Goal: Task Accomplishment & Management: Manage account settings

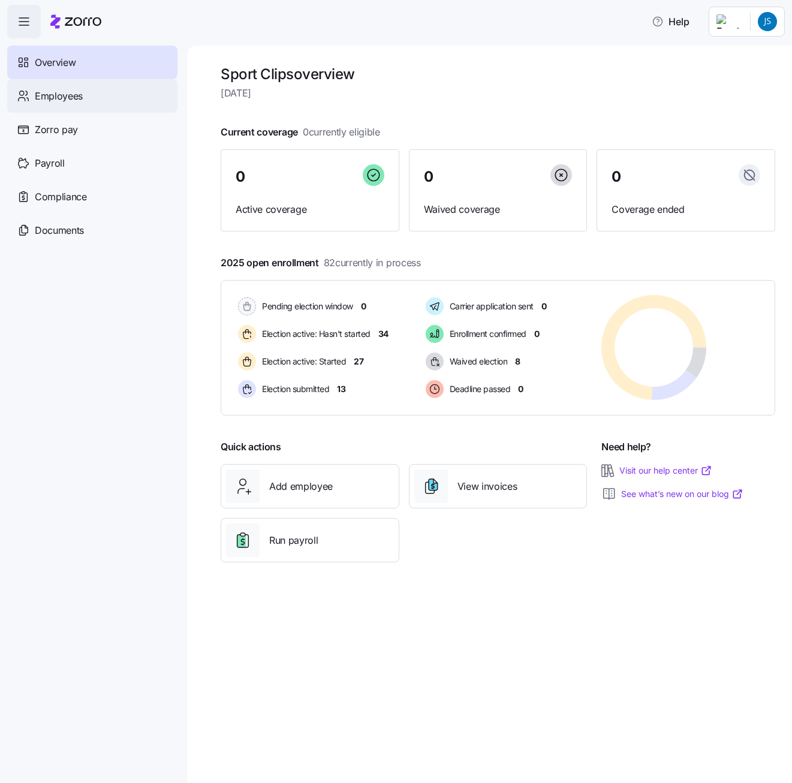
click at [96, 94] on div "Employees" at bounding box center [92, 96] width 170 height 34
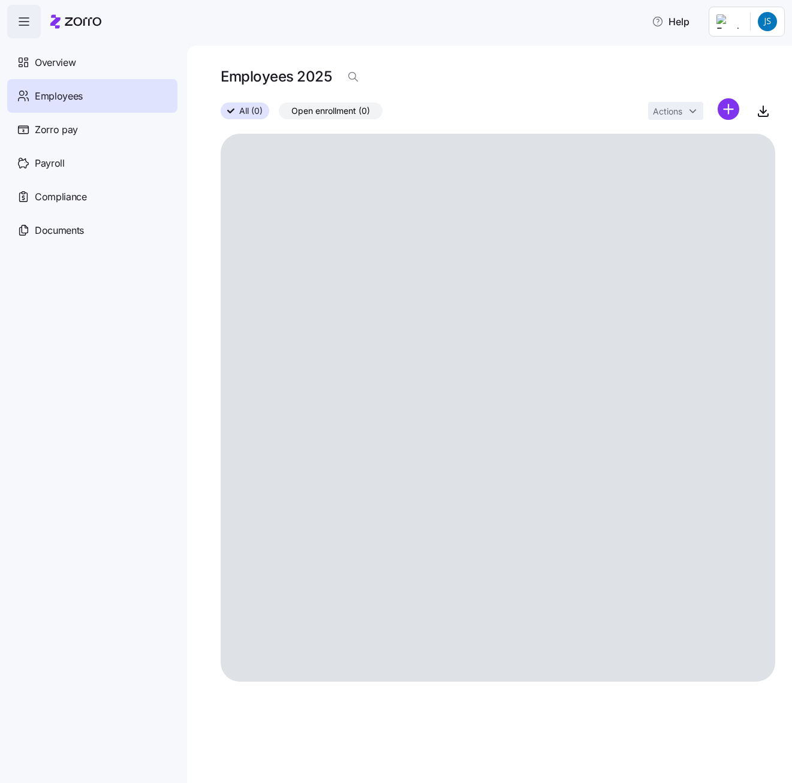
click at [51, 63] on span "Overview" at bounding box center [55, 62] width 41 height 15
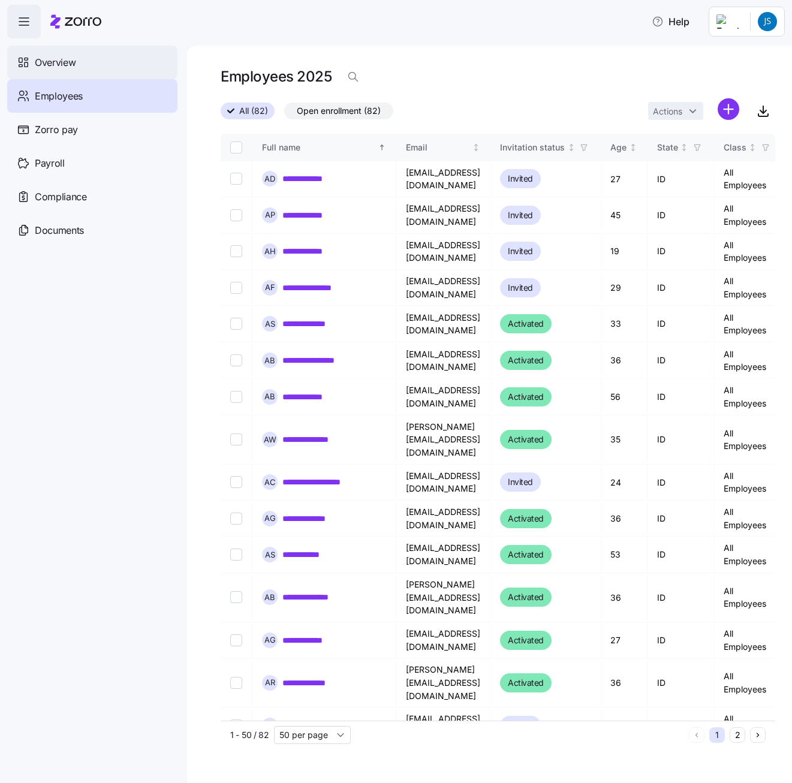
click at [37, 65] on span "Overview" at bounding box center [55, 62] width 41 height 15
click at [52, 69] on span "Overview" at bounding box center [55, 62] width 41 height 15
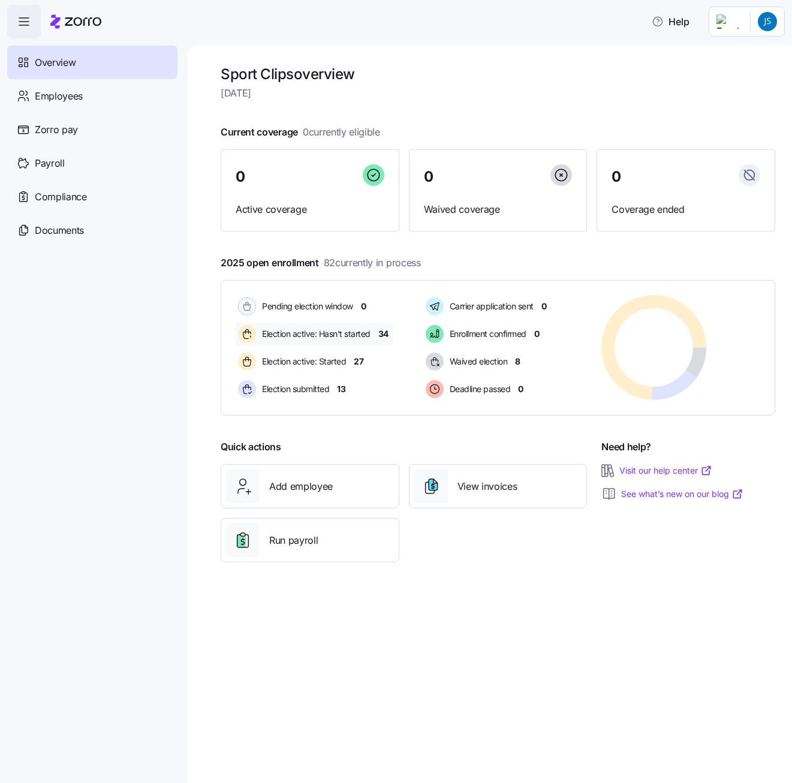
click at [382, 333] on span "34" at bounding box center [383, 334] width 10 height 12
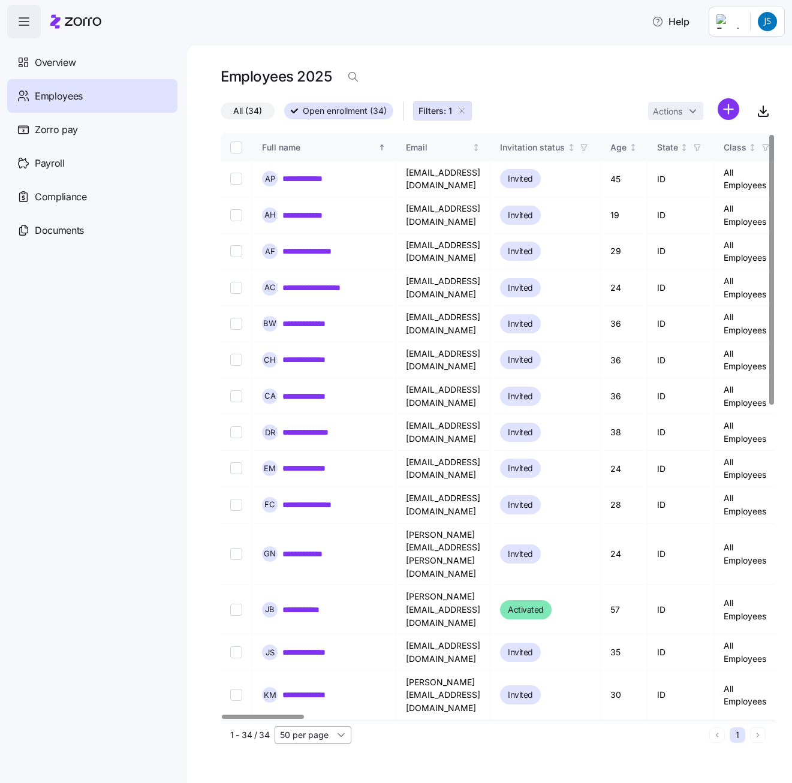
click at [281, 741] on input "50 per page" at bounding box center [313, 735] width 77 height 18
click at [422, 112] on span "Filters: 1" at bounding box center [436, 111] width 34 height 12
click at [307, 107] on span "Open enrollment (34)" at bounding box center [345, 111] width 84 height 16
click at [284, 115] on input "Open enrollment (34)" at bounding box center [284, 115] width 0 height 0
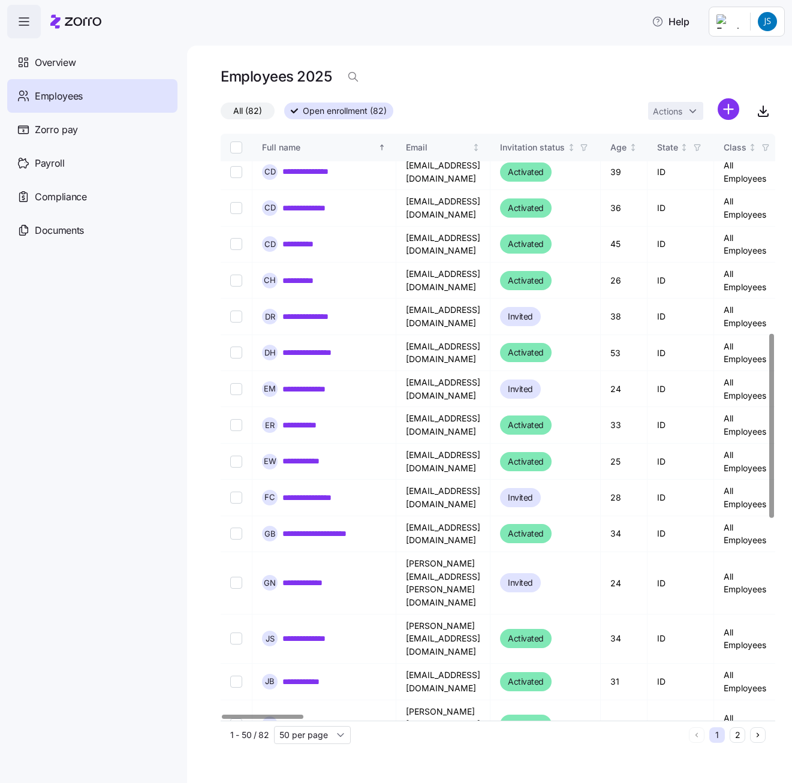
scroll to position [780, 0]
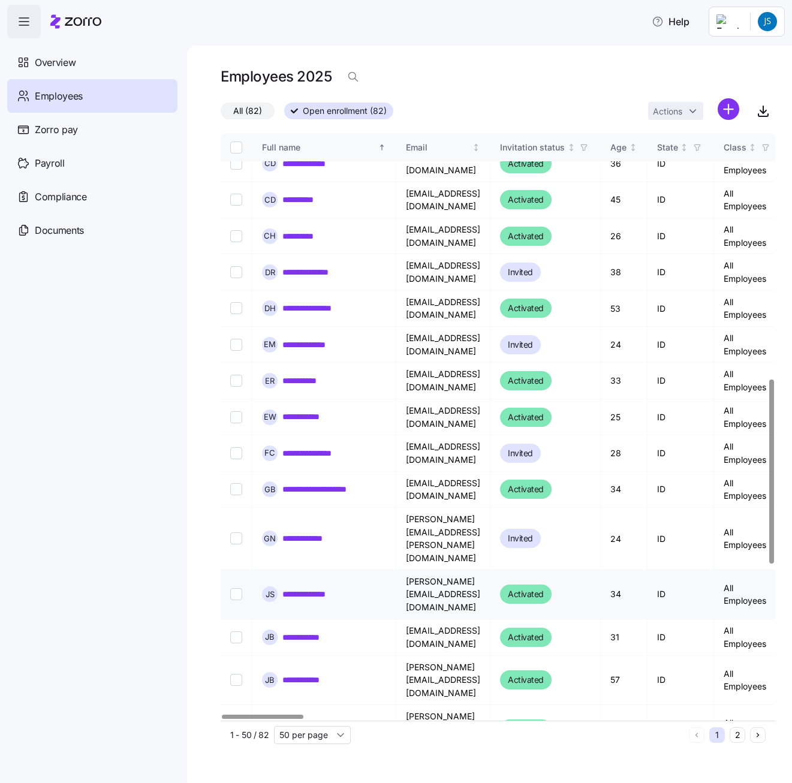
click at [714, 570] on td "ID" at bounding box center [681, 594] width 67 height 49
click at [544, 587] on span "Activated" at bounding box center [526, 594] width 36 height 14
click at [51, 65] on span "Overview" at bounding box center [55, 62] width 41 height 15
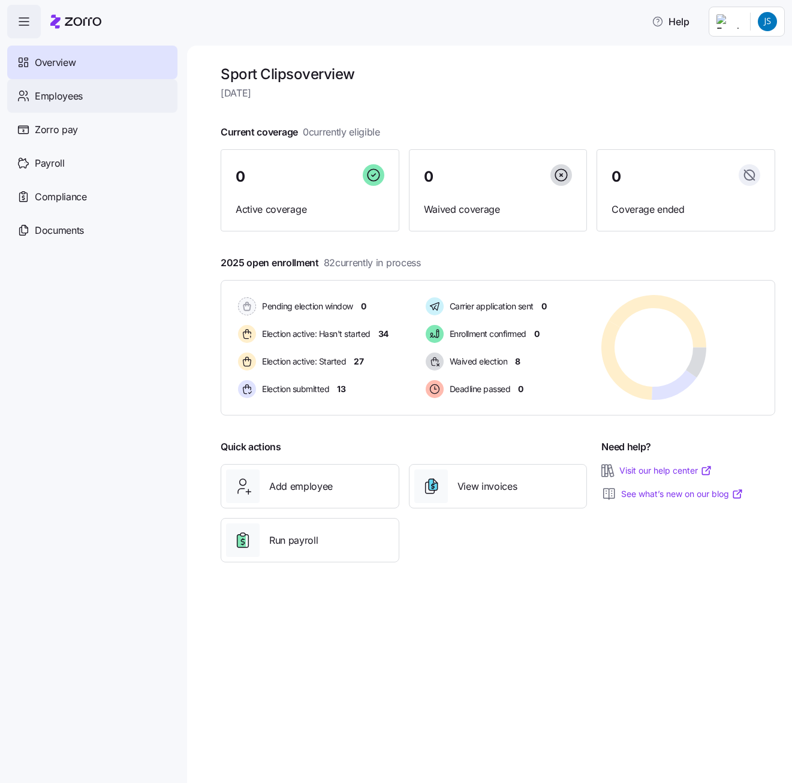
click at [82, 92] on span "Employees" at bounding box center [59, 96] width 48 height 15
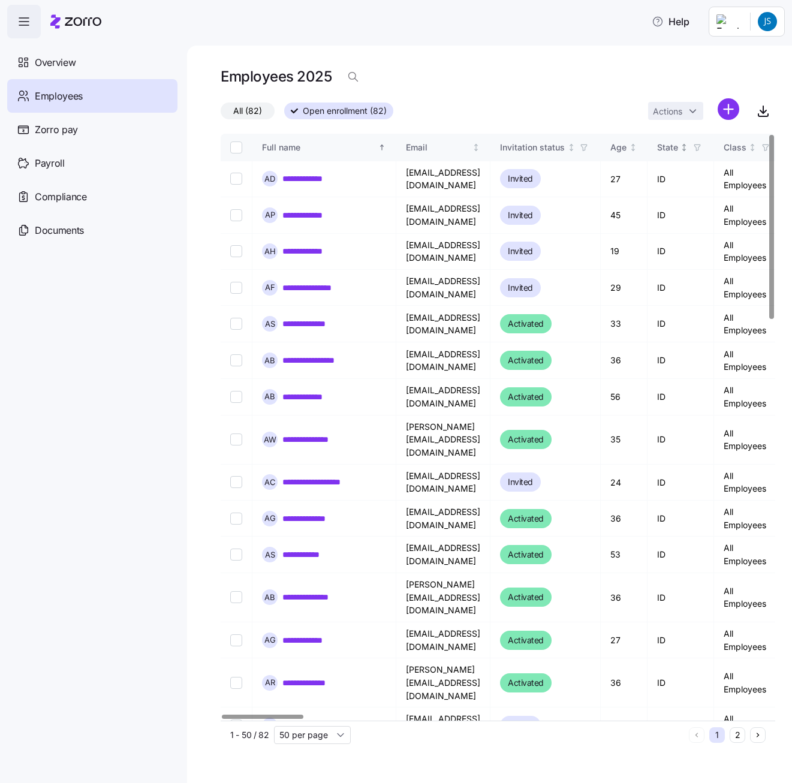
click at [702, 146] on icon "button" at bounding box center [697, 147] width 8 height 8
click at [704, 143] on span "button" at bounding box center [697, 147] width 13 height 13
click at [195, 72] on div "**********" at bounding box center [489, 415] width 605 height 738
click at [327, 513] on link "**********" at bounding box center [311, 519] width 58 height 12
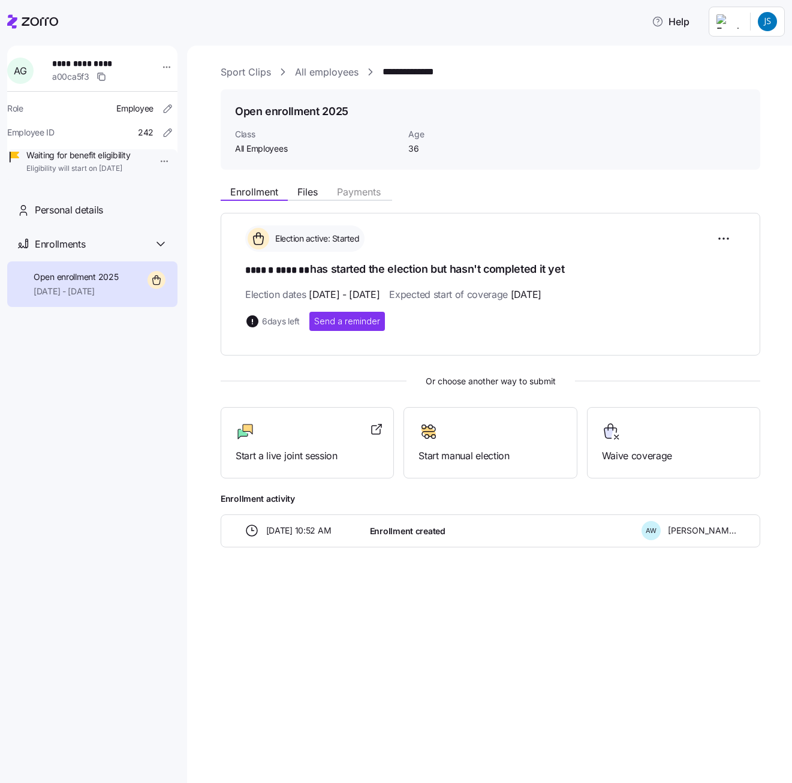
click at [160, 515] on div "**********" at bounding box center [92, 398] width 170 height 705
click at [316, 196] on span "Files" at bounding box center [307, 192] width 20 height 10
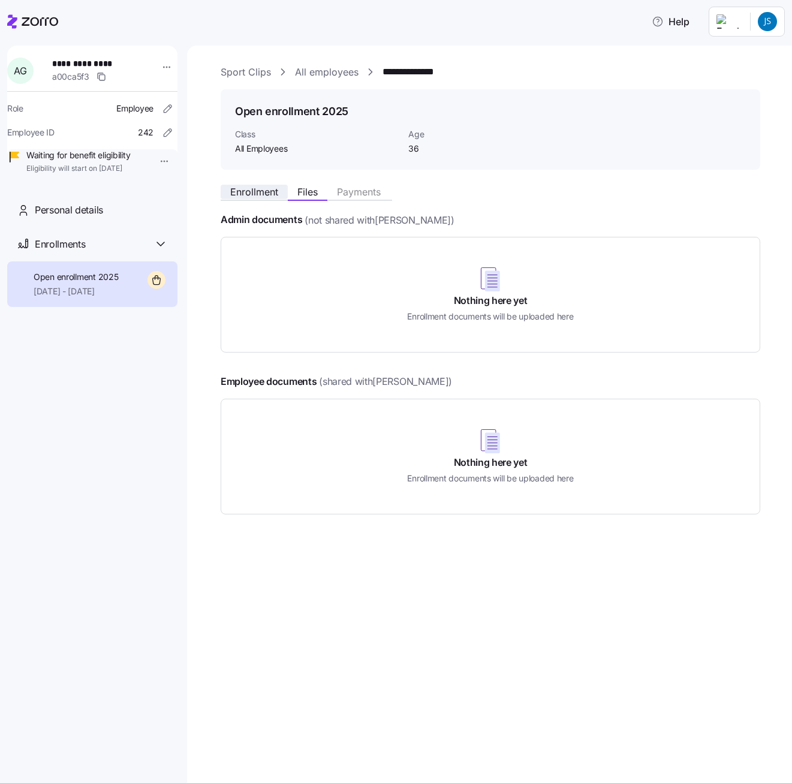
click at [273, 195] on span "Enrollment" at bounding box center [254, 192] width 48 height 10
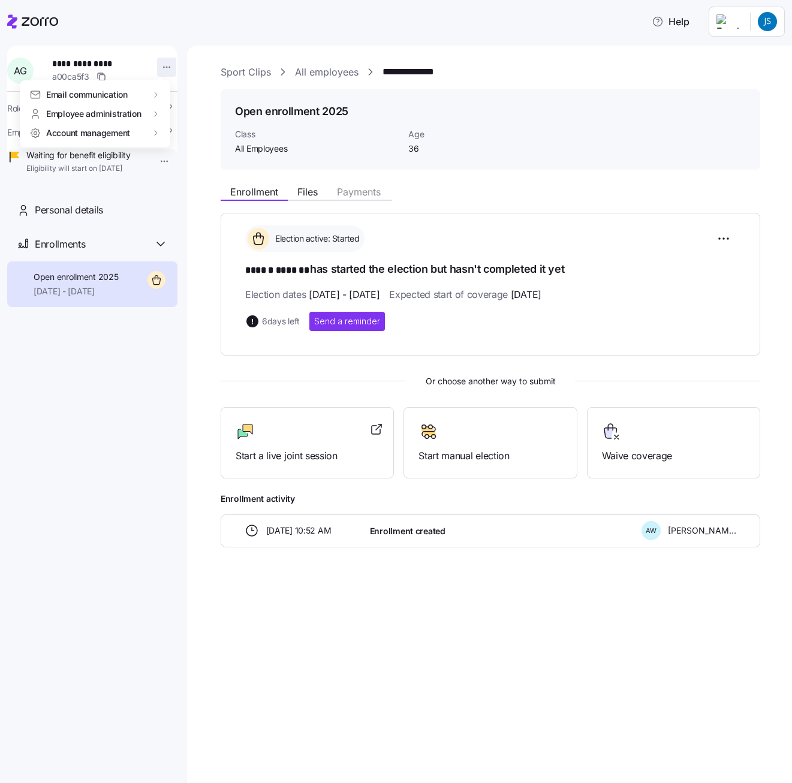
click at [161, 70] on html "**********" at bounding box center [396, 388] width 792 height 776
click at [158, 66] on html "**********" at bounding box center [396, 388] width 792 height 776
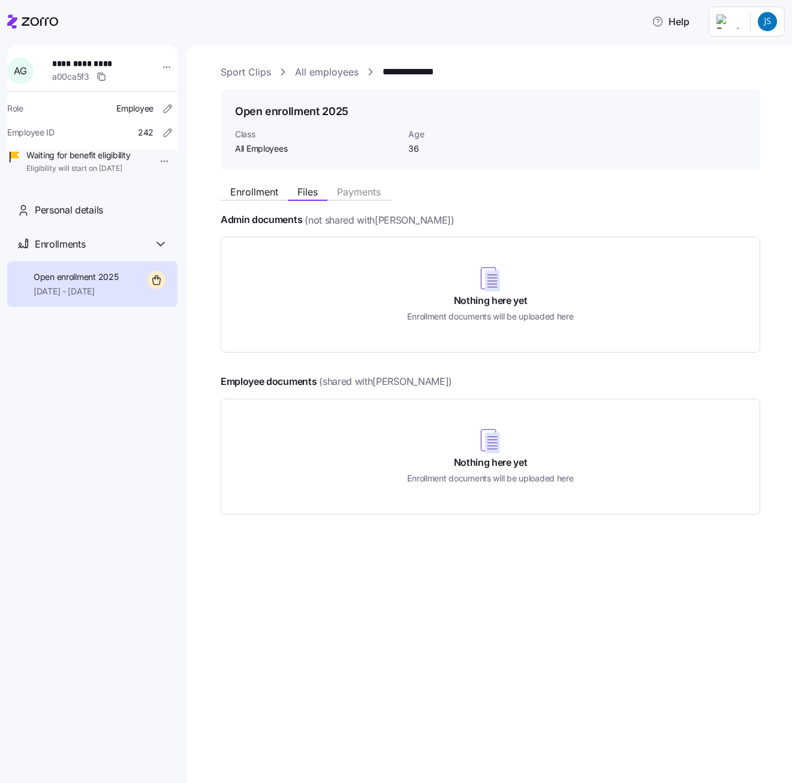
click at [327, 68] on link "All employees" at bounding box center [327, 72] width 64 height 15
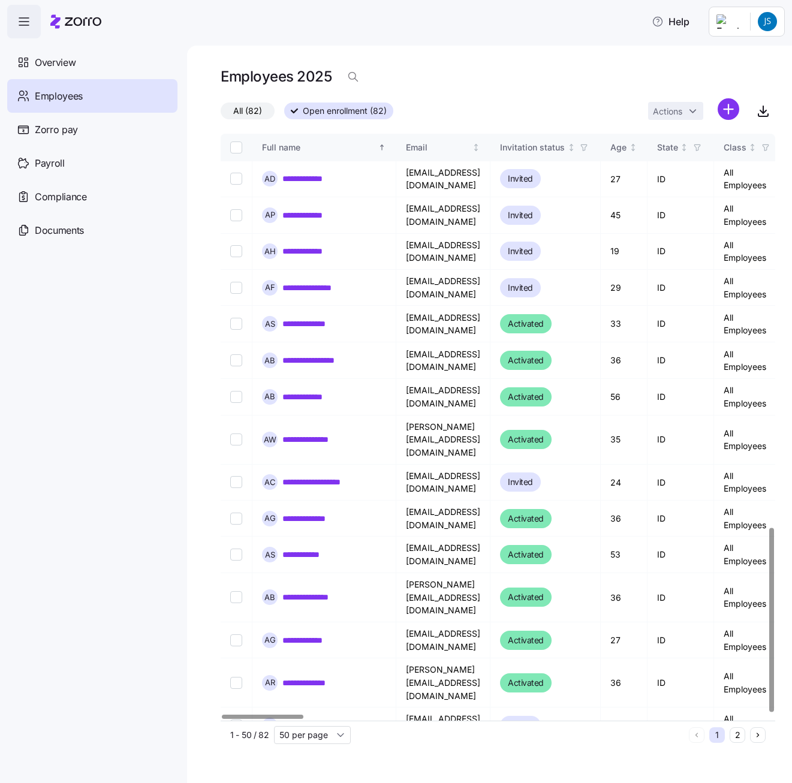
scroll to position [1252, 0]
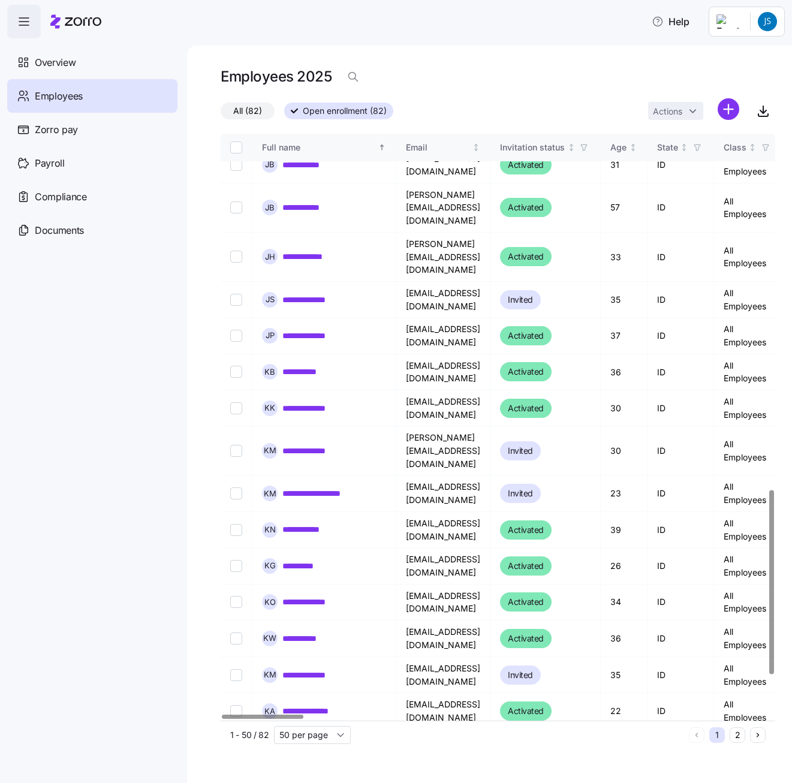
click at [312, 128] on link "**********" at bounding box center [314, 122] width 64 height 12
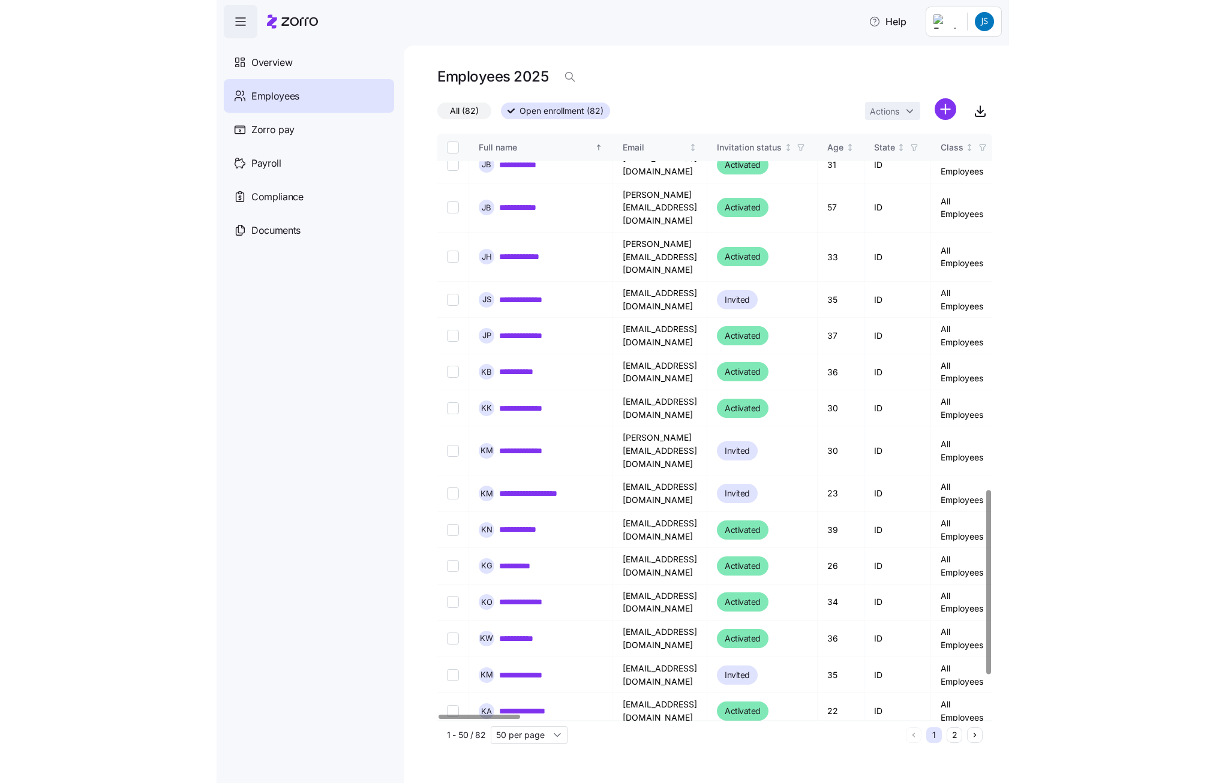
scroll to position [1132, 0]
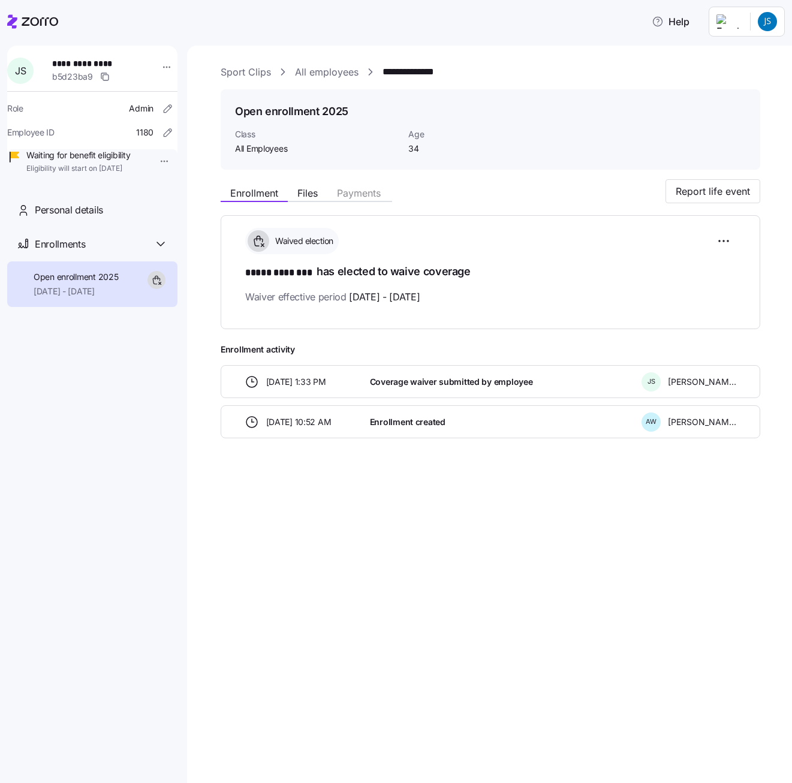
click at [172, 31] on div "Help" at bounding box center [396, 22] width 778 height 34
click at [333, 72] on link "All employees" at bounding box center [327, 72] width 64 height 15
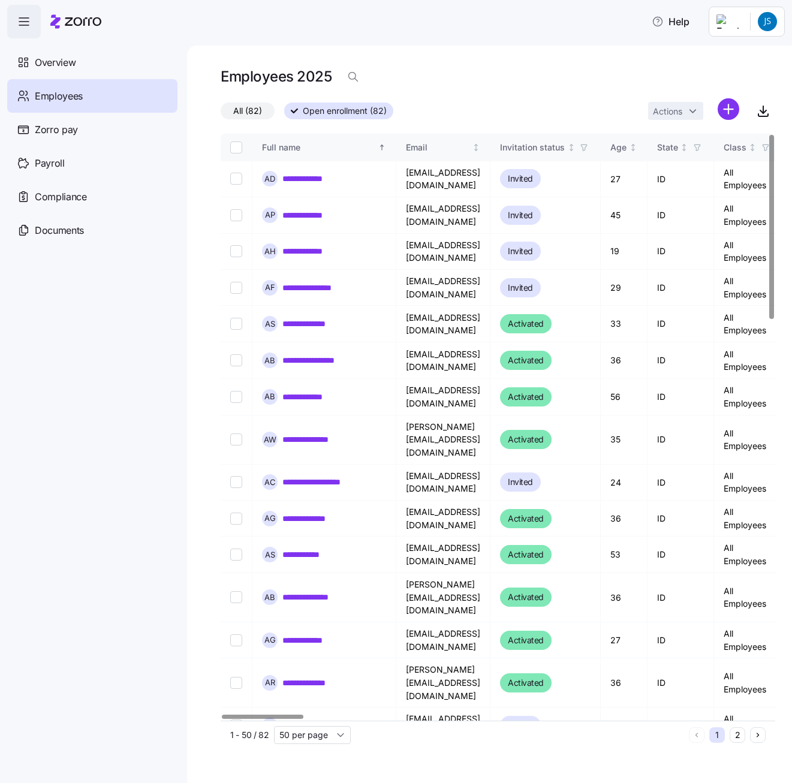
click at [473, 103] on div "All (82) Open enrollment (82) Actions" at bounding box center [498, 111] width 555 height 26
click at [561, 74] on div "Employees 2025" at bounding box center [498, 77] width 555 height 24
click at [52, 68] on span "Overview" at bounding box center [55, 62] width 41 height 15
click at [18, 25] on icon "button" at bounding box center [24, 21] width 14 height 14
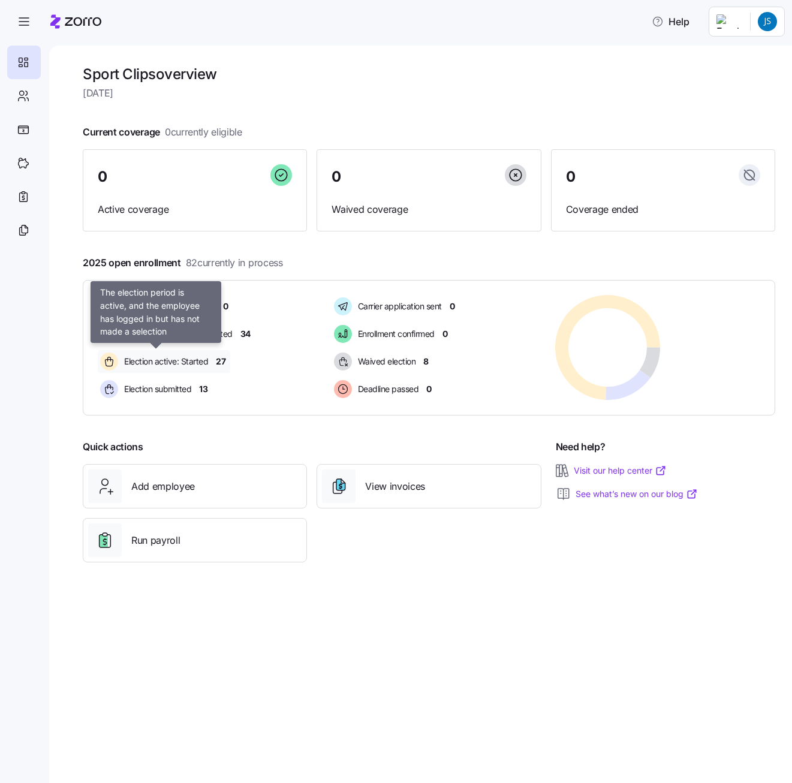
click at [148, 359] on span "Election active: Started" at bounding box center [165, 362] width 88 height 12
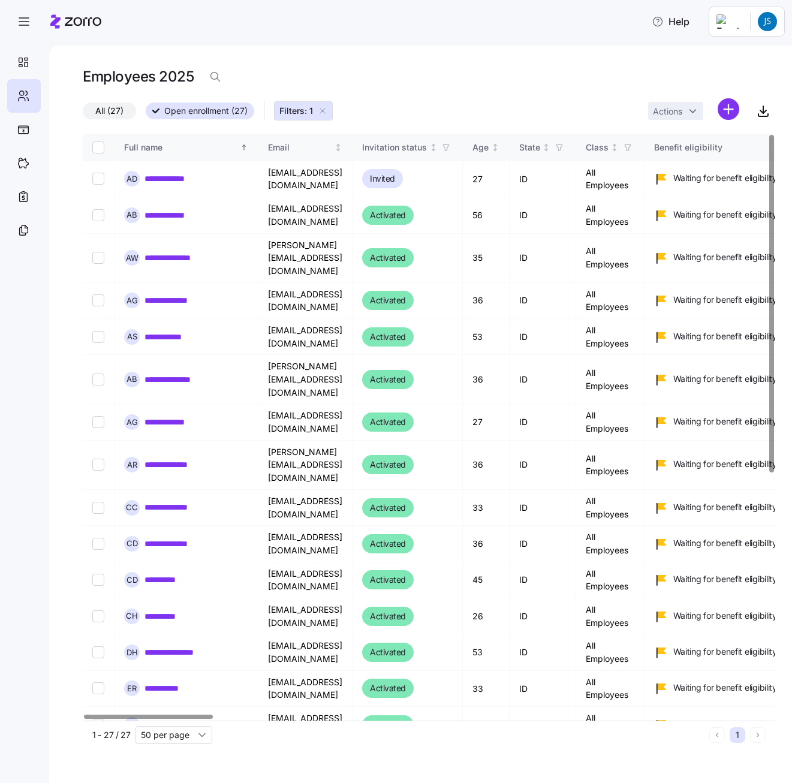
click at [287, 109] on span "Filters: 1" at bounding box center [296, 111] width 34 height 12
click at [170, 109] on span "Open enrollment (27)" at bounding box center [205, 111] width 83 height 16
click at [146, 115] on input "Open enrollment (27)" at bounding box center [146, 115] width 0 height 0
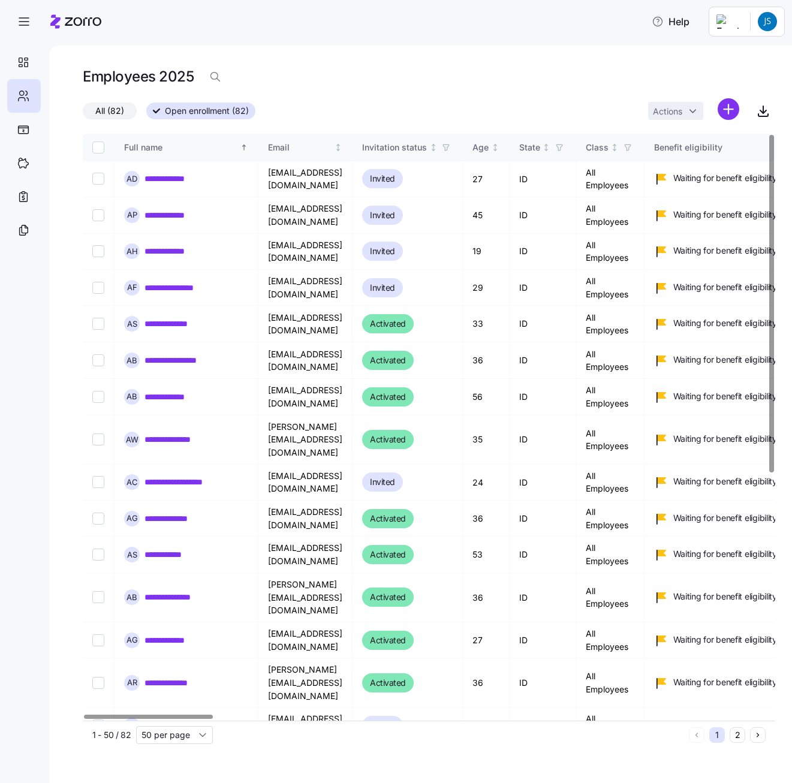
click at [113, 111] on span "All (82)" at bounding box center [109, 111] width 29 height 16
click at [83, 114] on input "All (82)" at bounding box center [83, 114] width 0 height 0
click at [198, 113] on span "Open enrollment (82)" at bounding box center [201, 111] width 84 height 16
click at [146, 114] on input "Open enrollment (82)" at bounding box center [146, 114] width 0 height 0
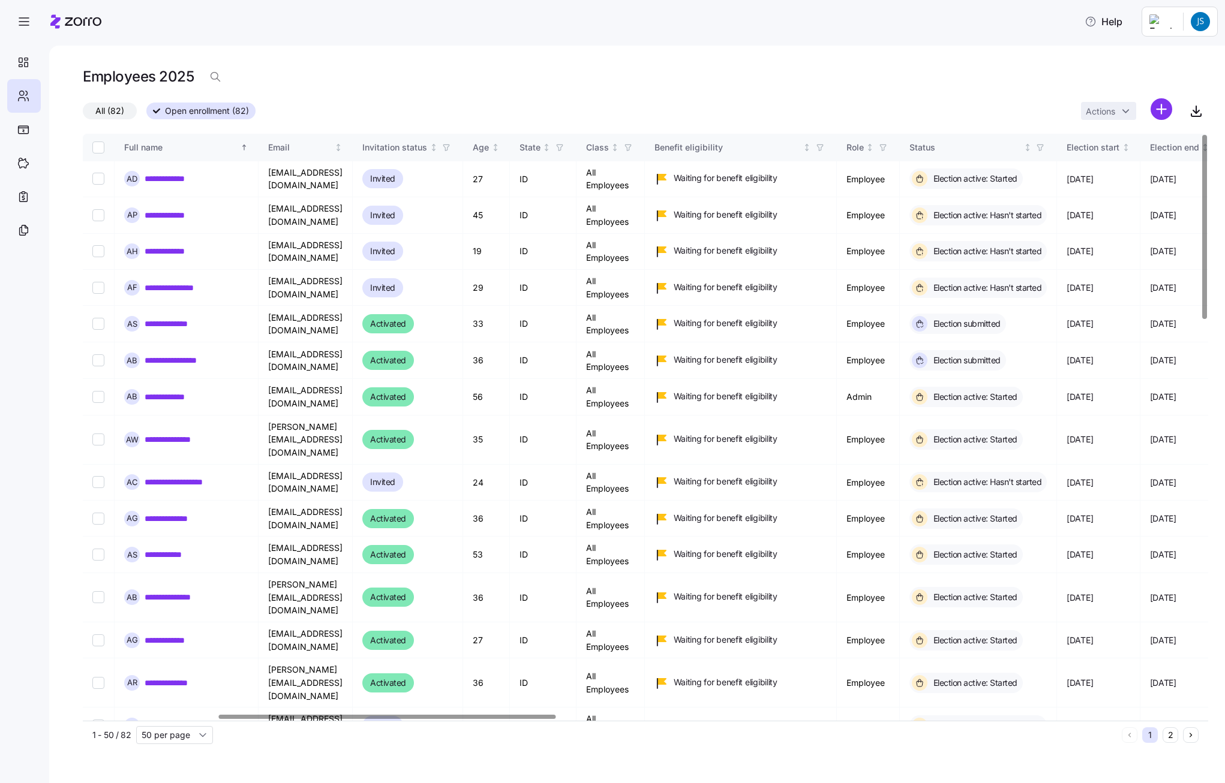
click at [285, 719] on div at bounding box center [387, 717] width 337 height 4
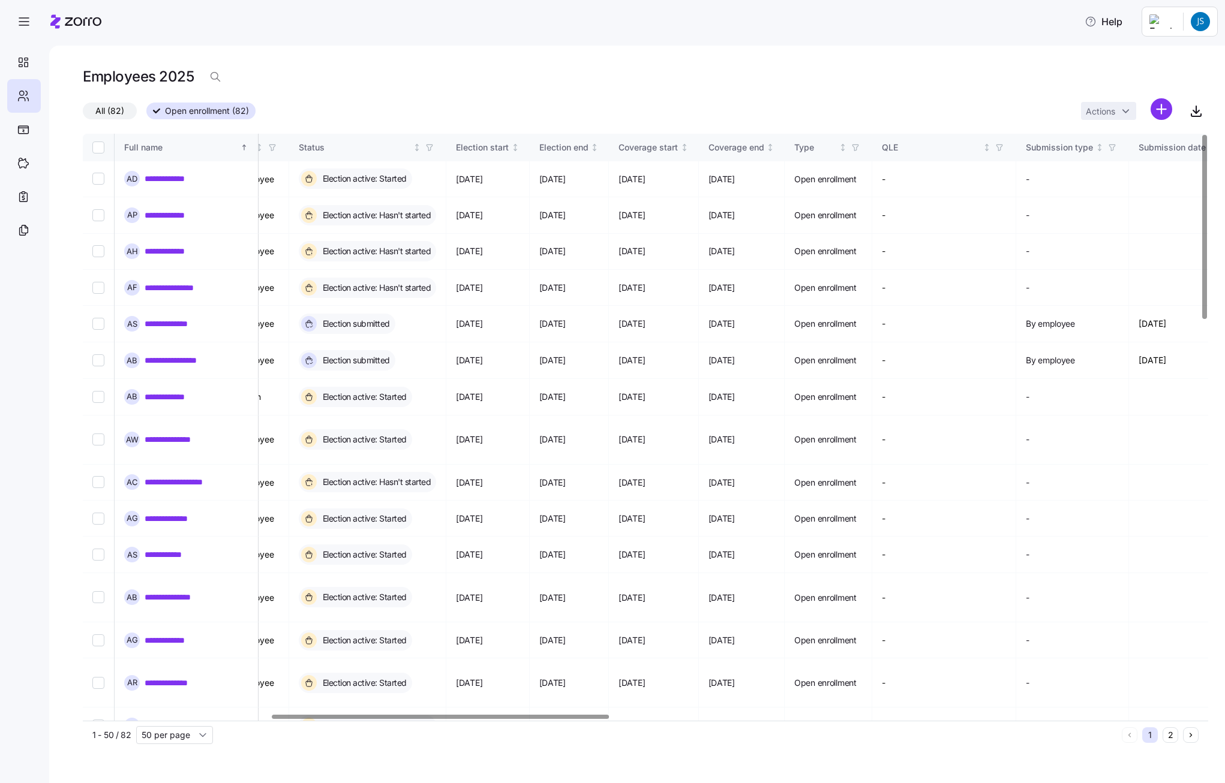
scroll to position [0, 684]
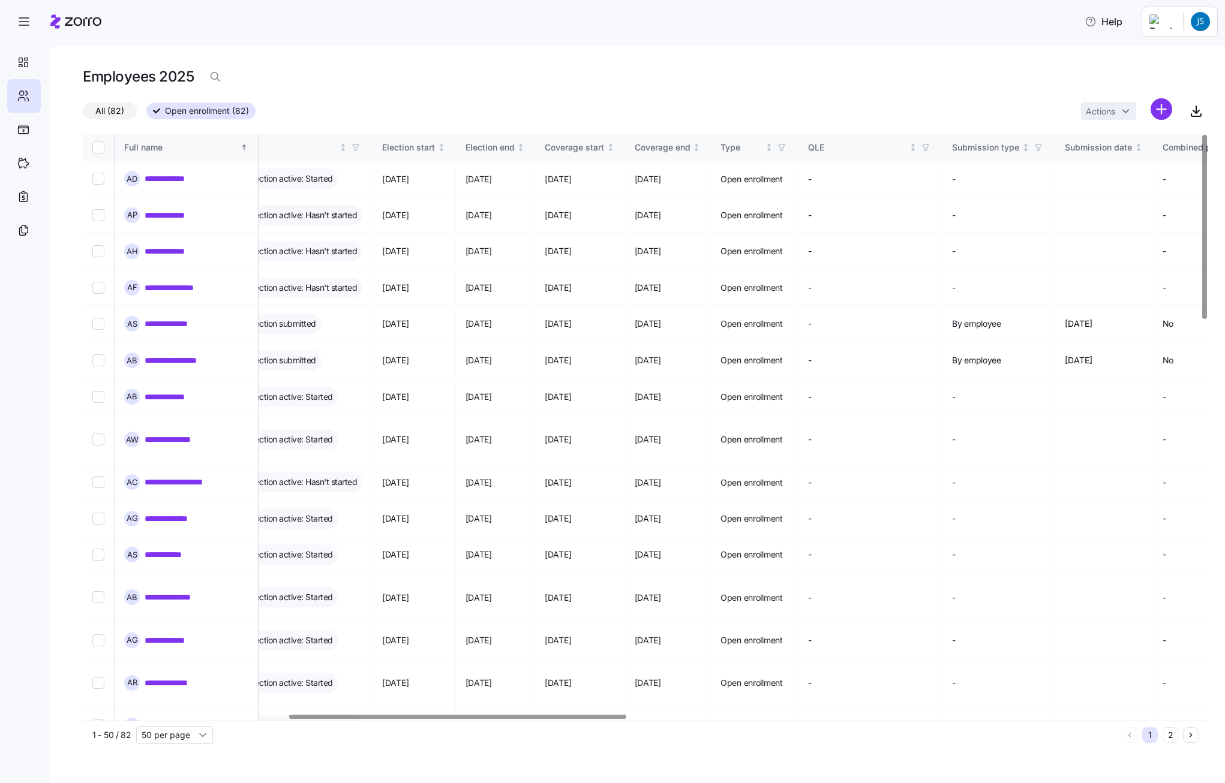
click at [458, 721] on div at bounding box center [642, 717] width 1118 height 7
click at [99, 178] on input "Select record 1" at bounding box center [98, 179] width 12 height 12
checkbox input "true"
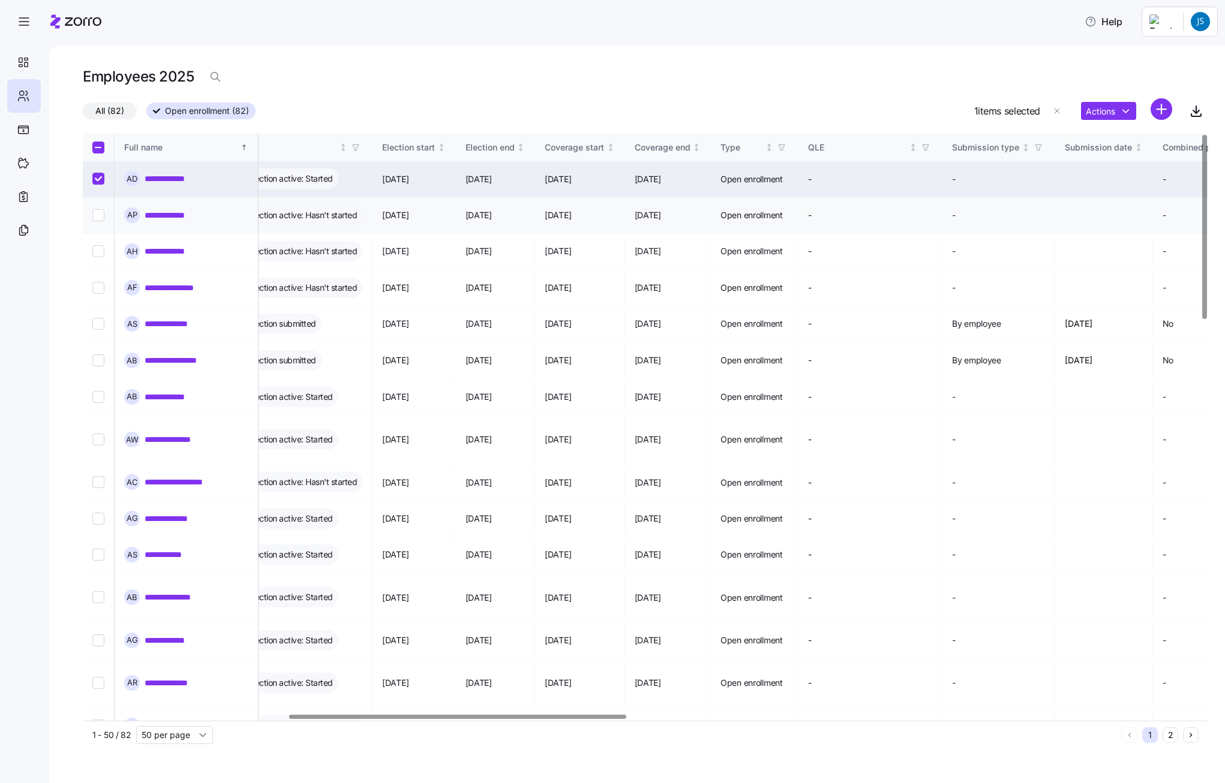
click at [103, 219] on input "Select record 2" at bounding box center [98, 215] width 12 height 12
checkbox input "true"
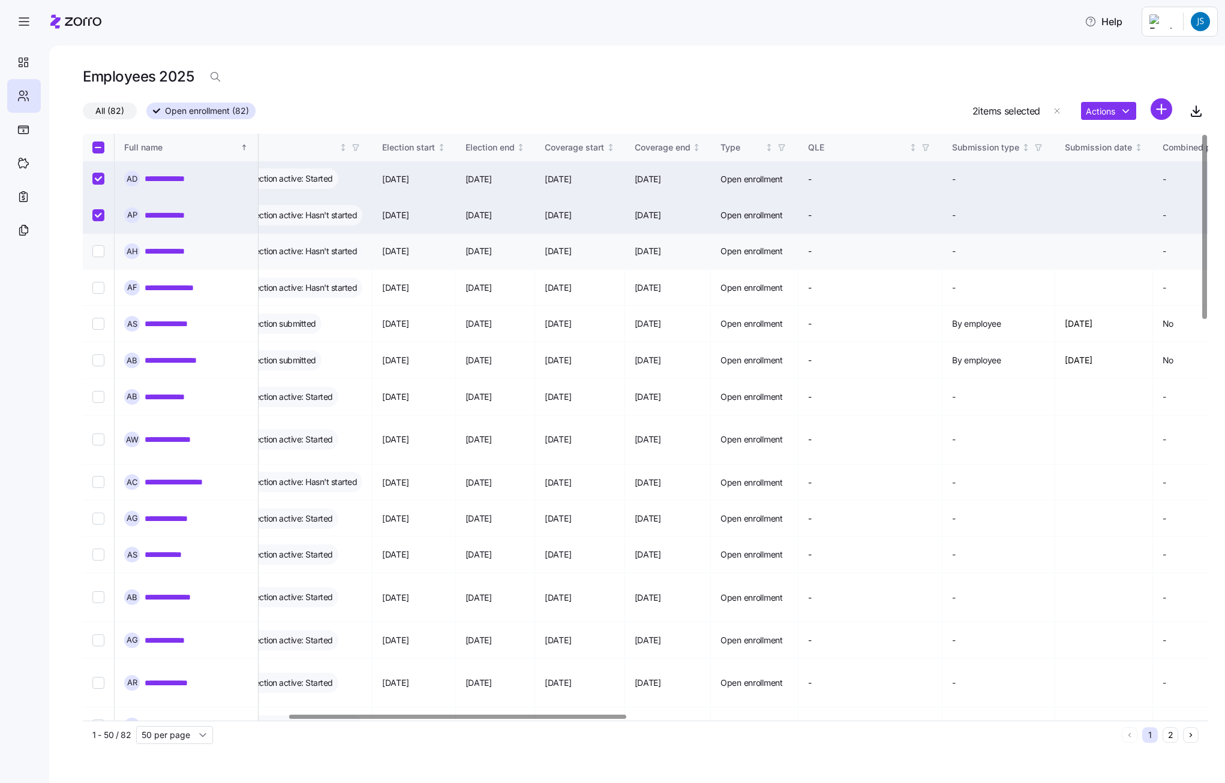
click at [97, 251] on input "Select record 3" at bounding box center [98, 251] width 12 height 12
checkbox input "true"
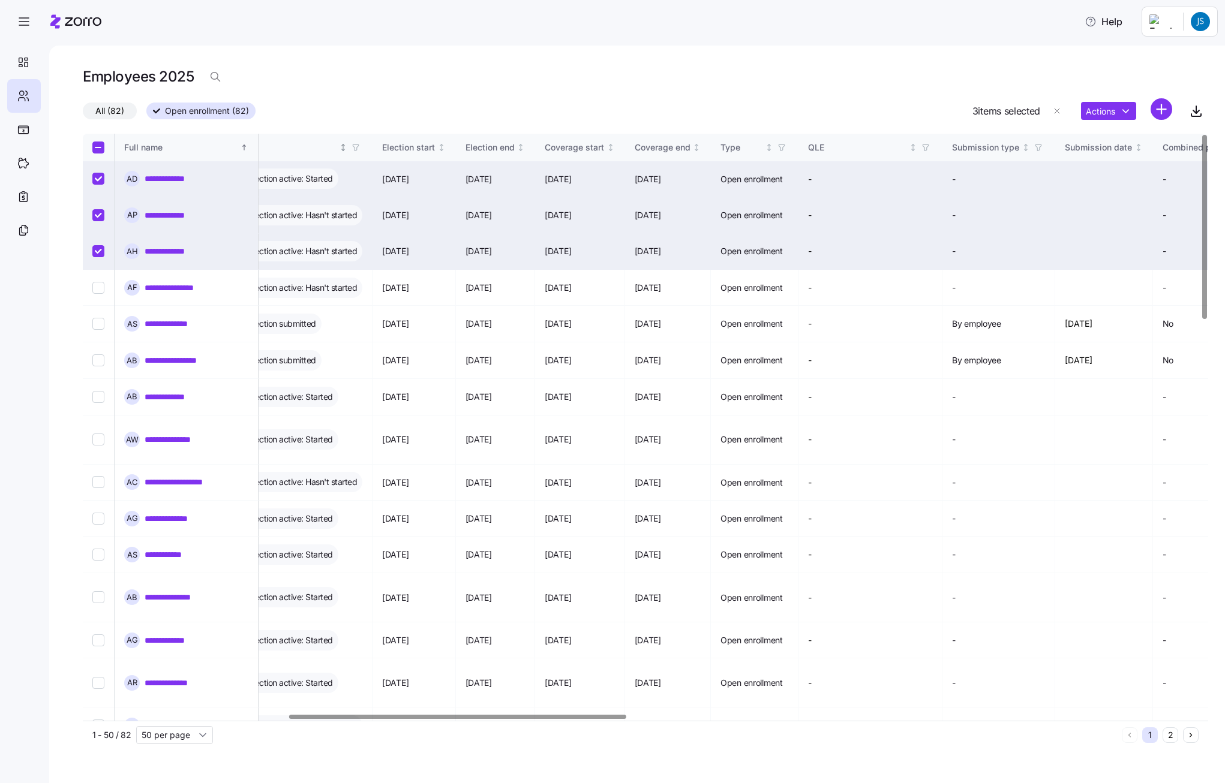
click at [360, 146] on icon "button" at bounding box center [355, 147] width 8 height 8
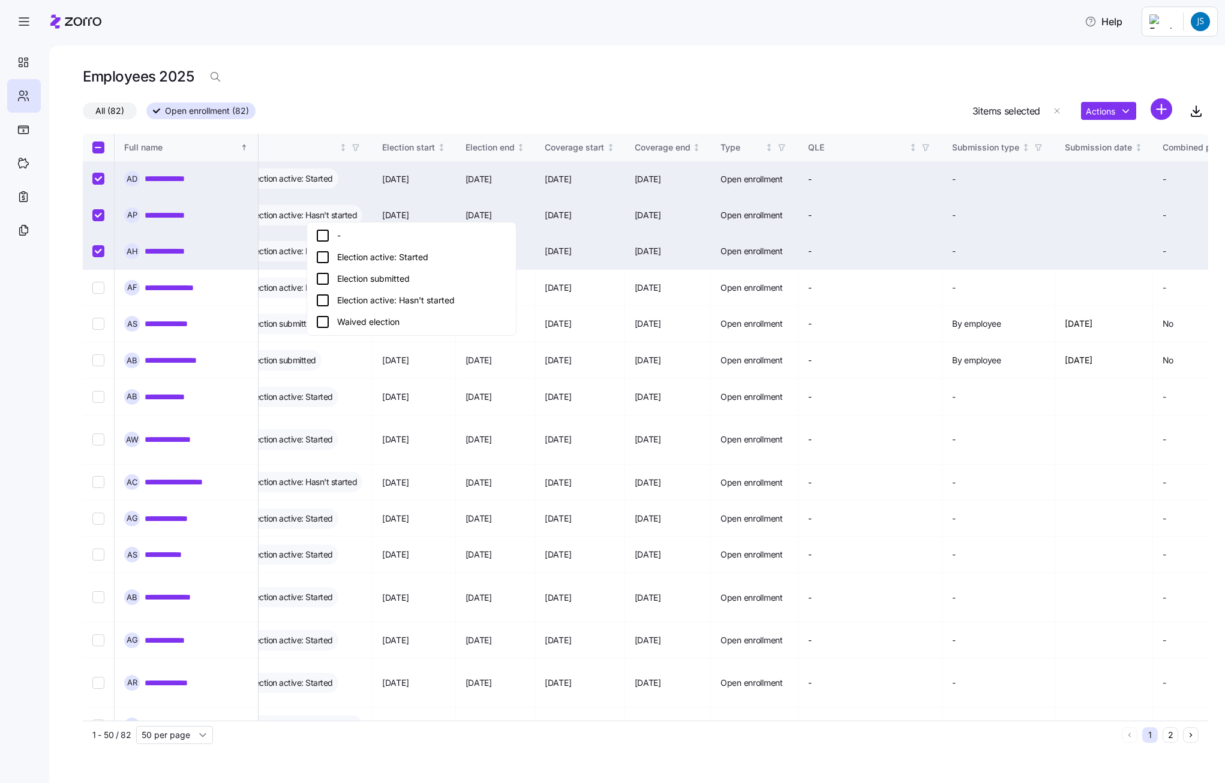
click at [316, 260] on icon at bounding box center [322, 257] width 14 height 14
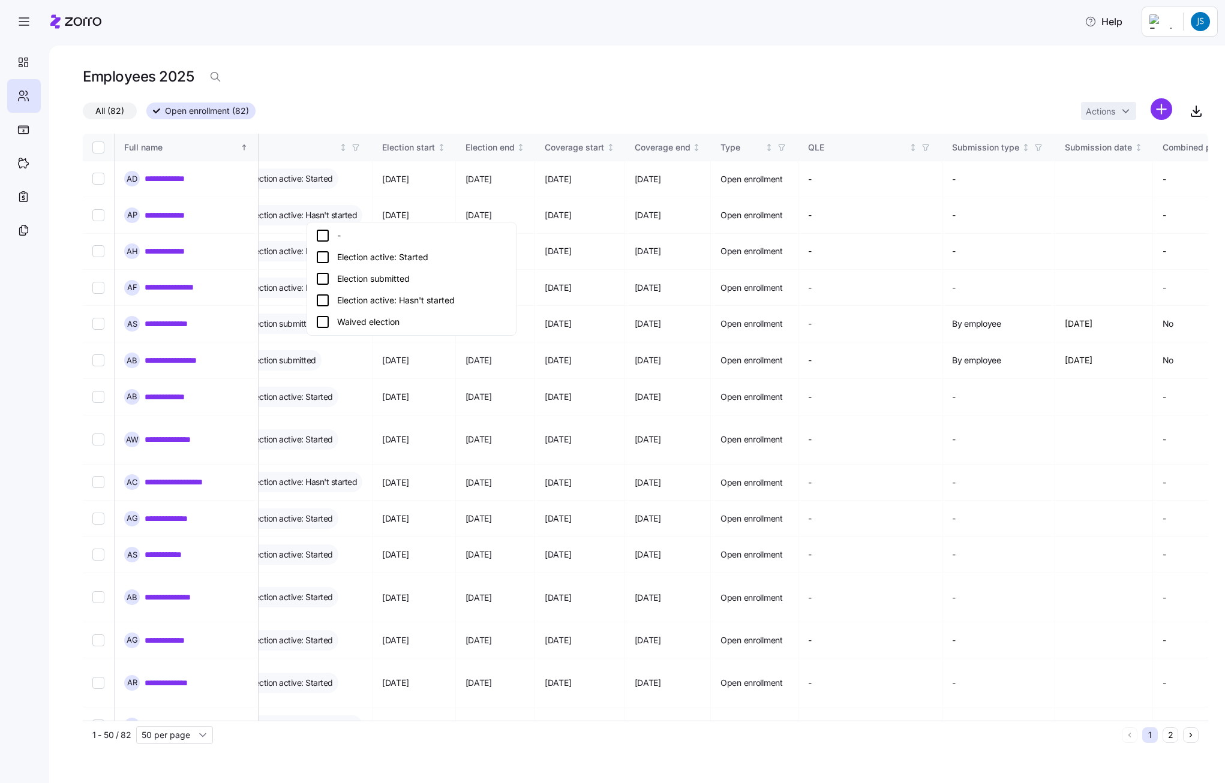
checkbox input "false"
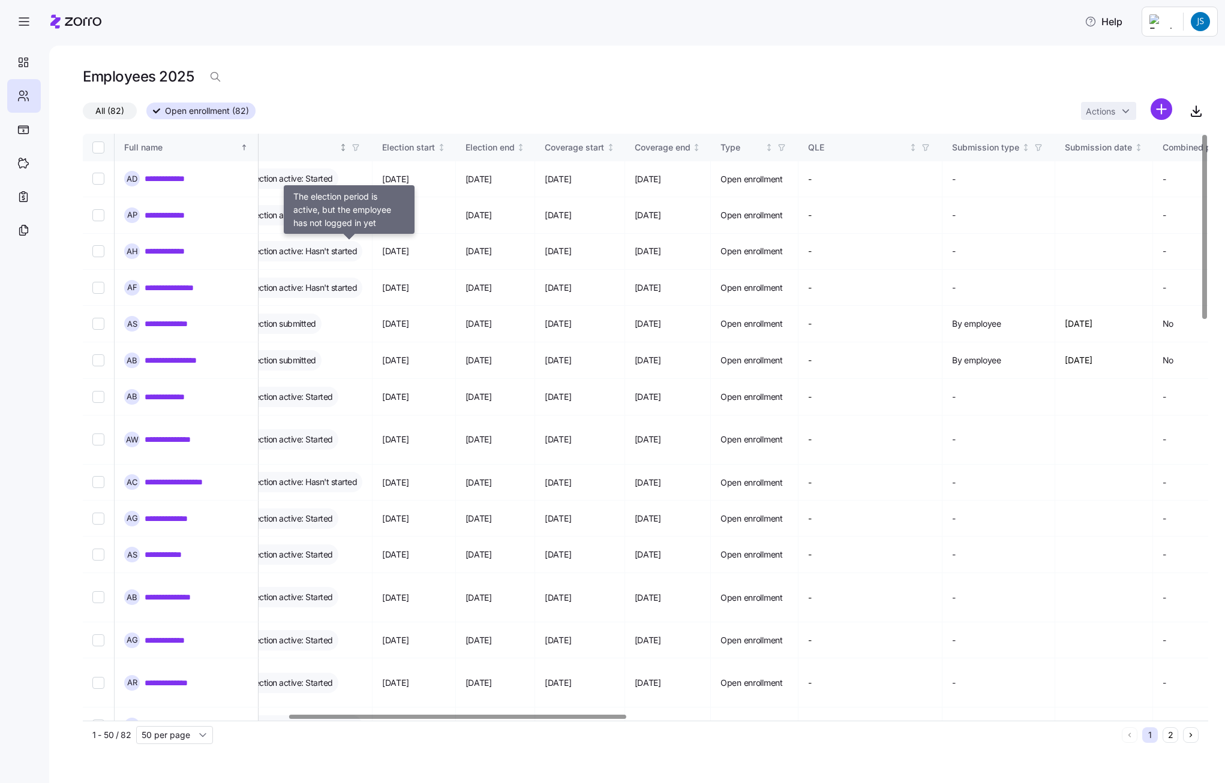
click at [360, 144] on icon "button" at bounding box center [355, 147] width 8 height 8
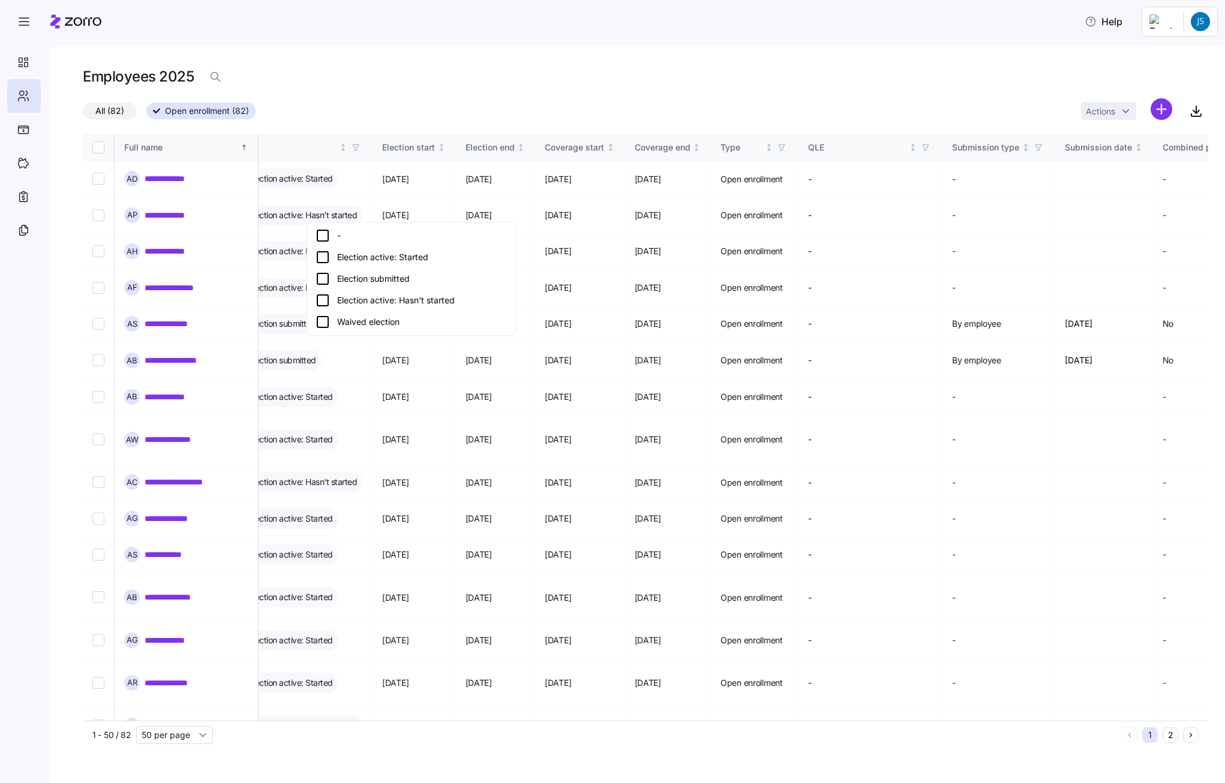
click at [321, 256] on icon at bounding box center [322, 257] width 14 height 14
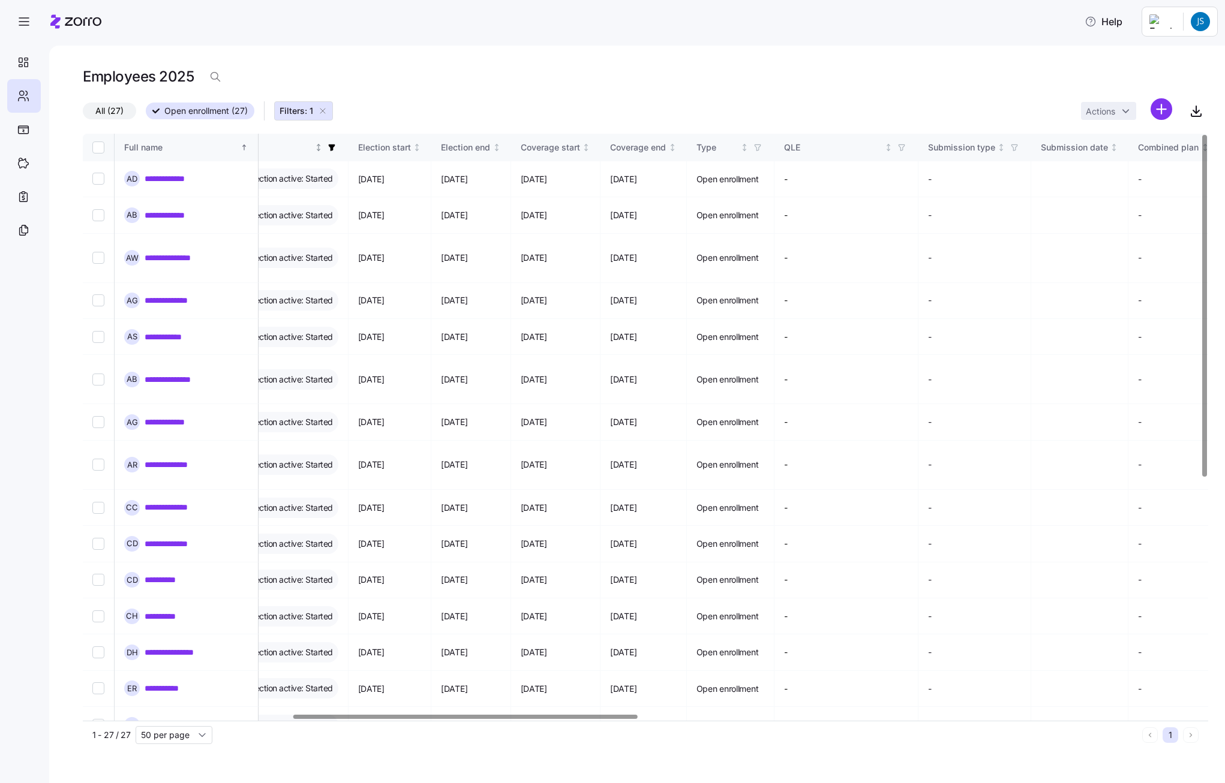
click at [335, 149] on icon "button" at bounding box center [331, 148] width 7 height 7
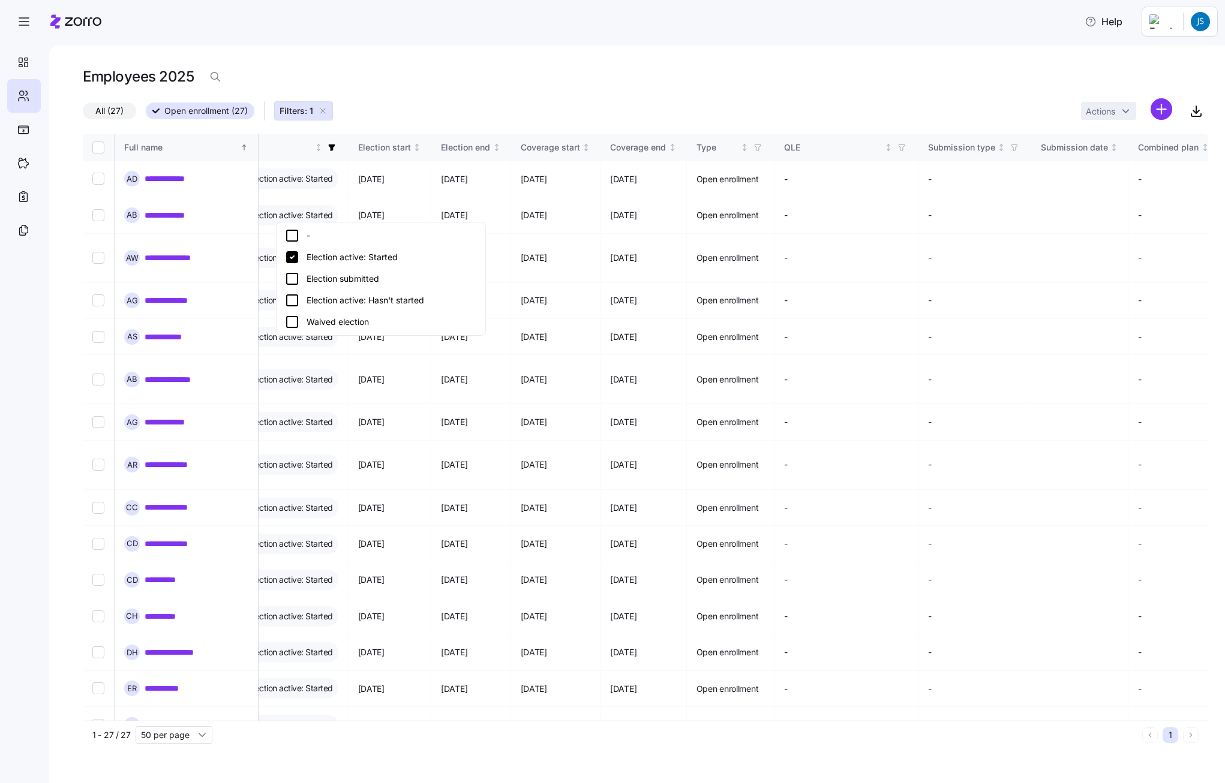
click at [294, 298] on icon at bounding box center [292, 300] width 14 height 14
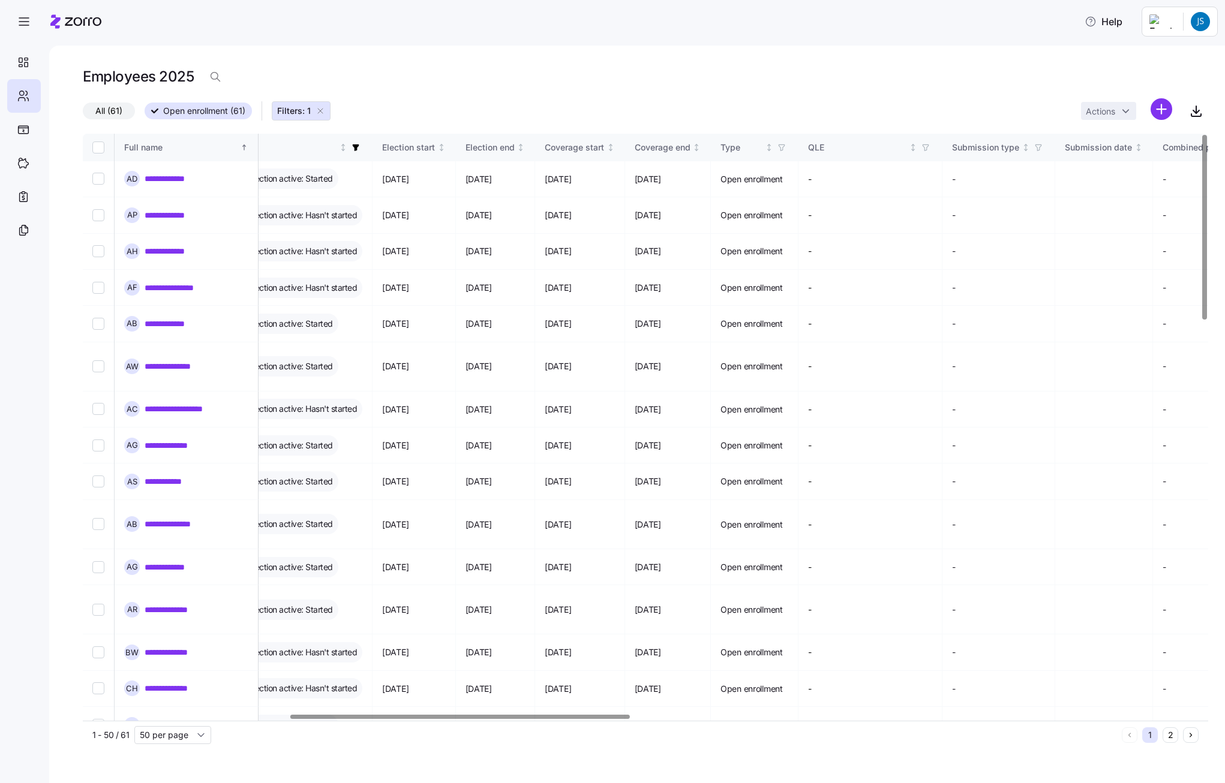
click at [94, 151] on input "Select all records" at bounding box center [98, 148] width 12 height 12
checkbox input "true"
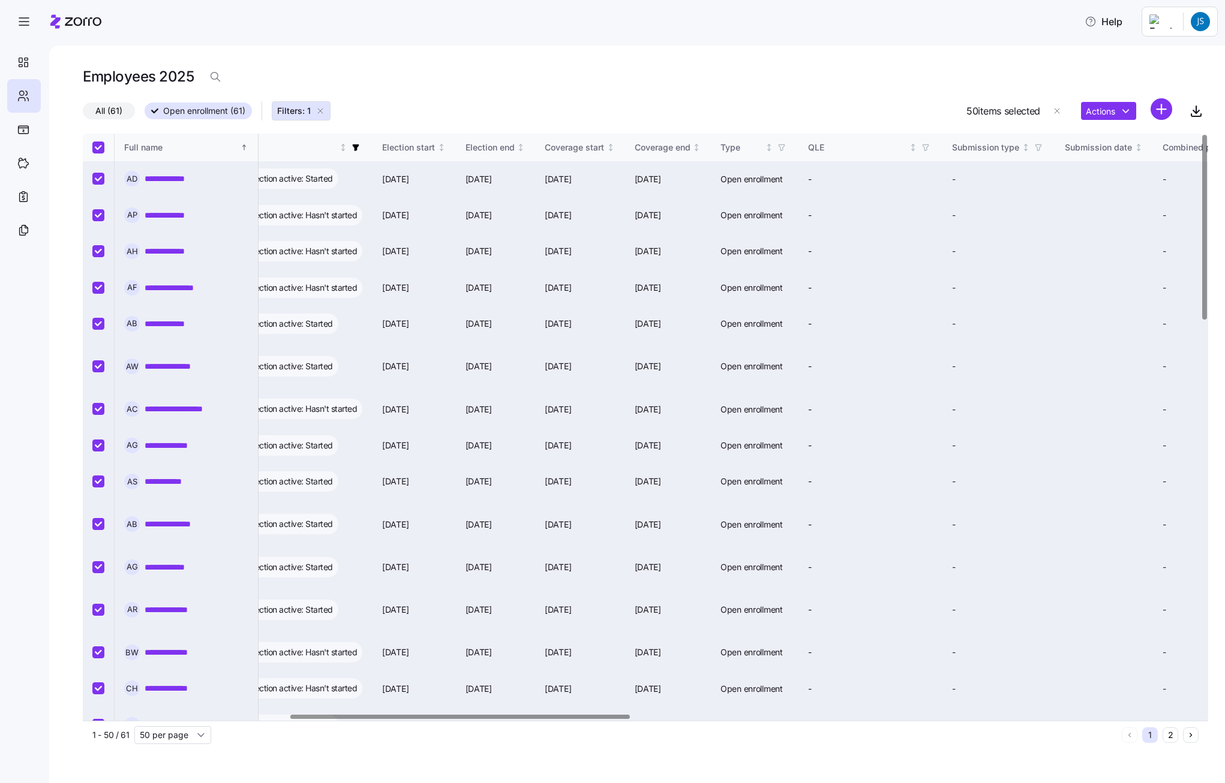
checkbox input "true"
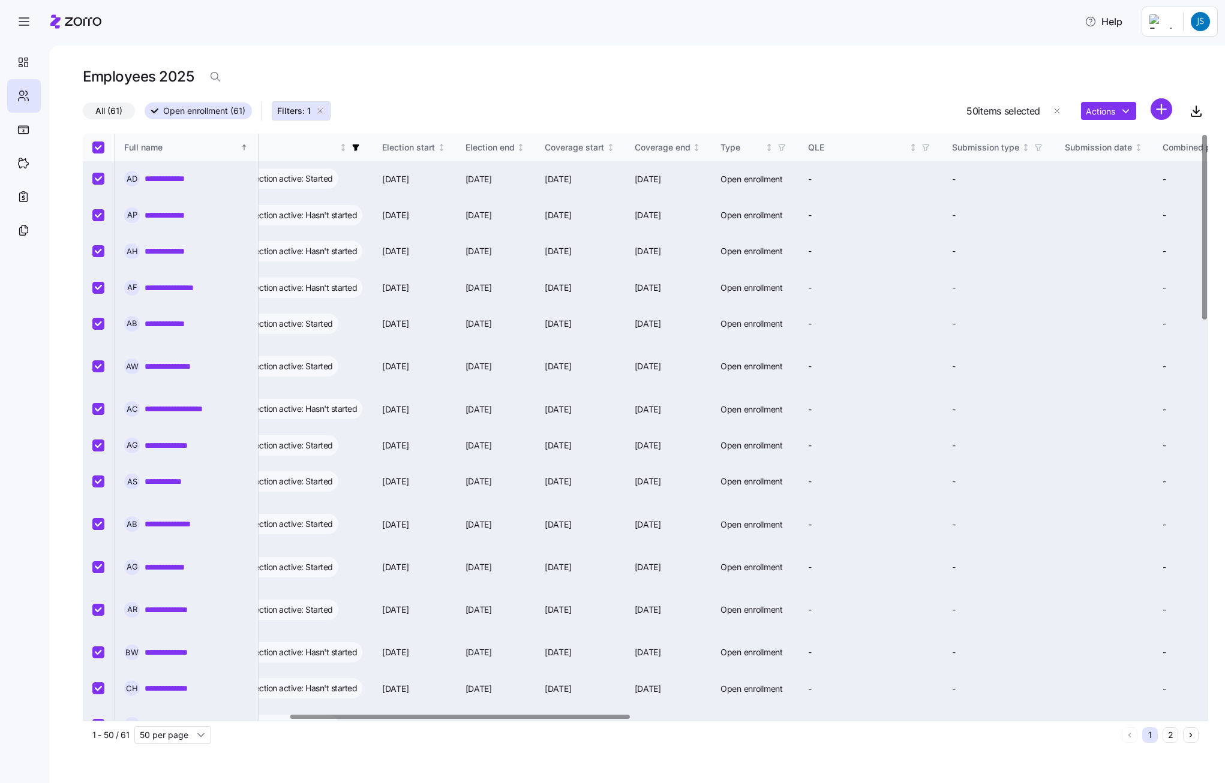
checkbox input "true"
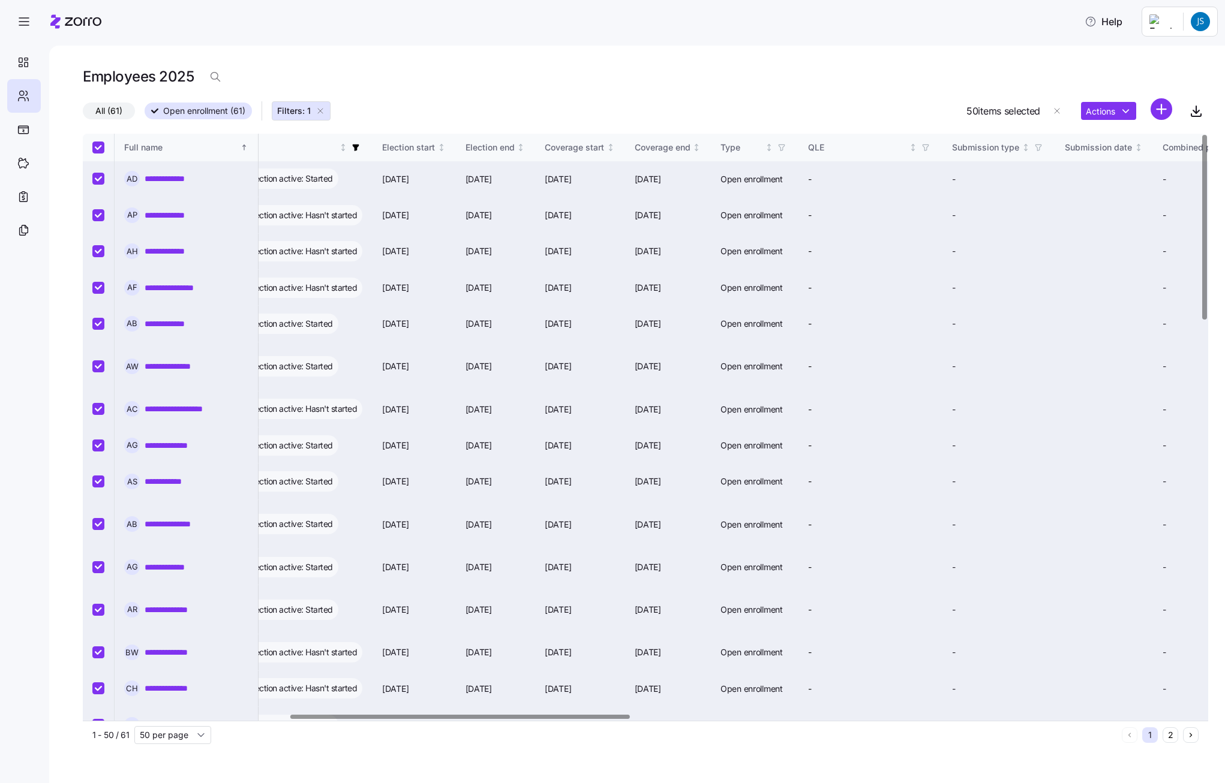
checkbox input "true"
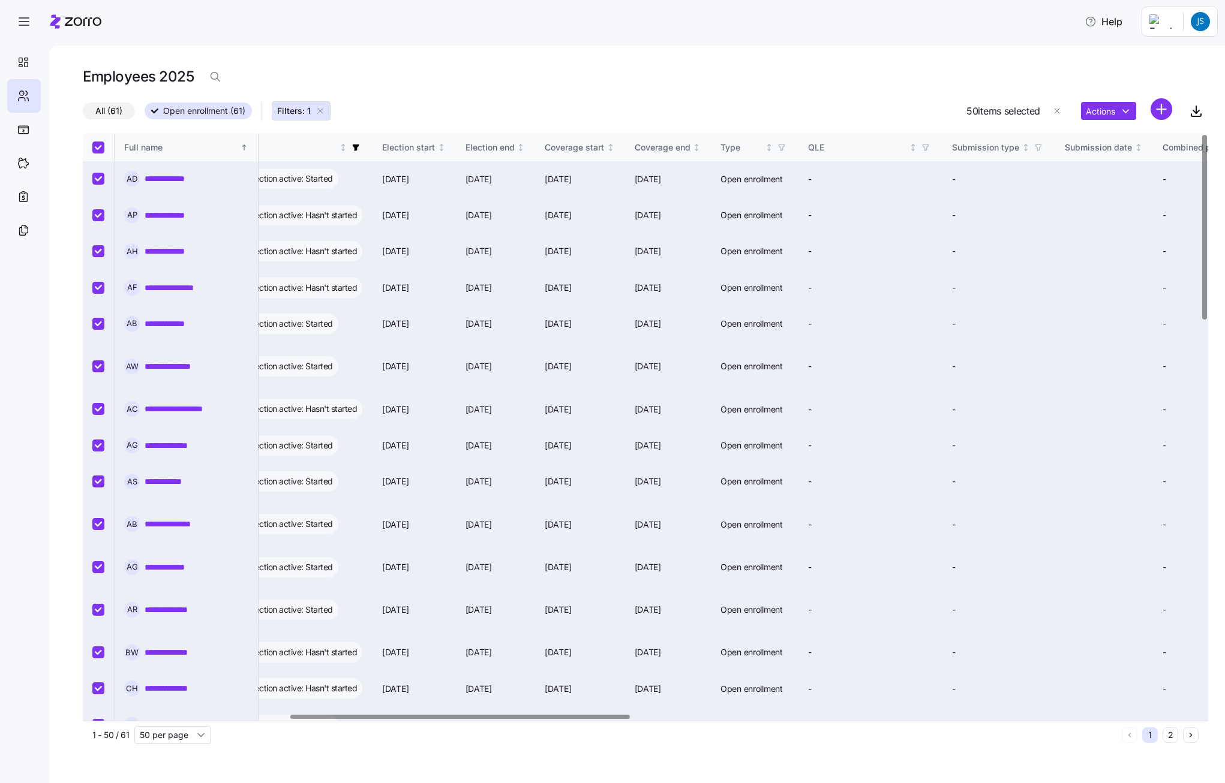
checkbox input "true"
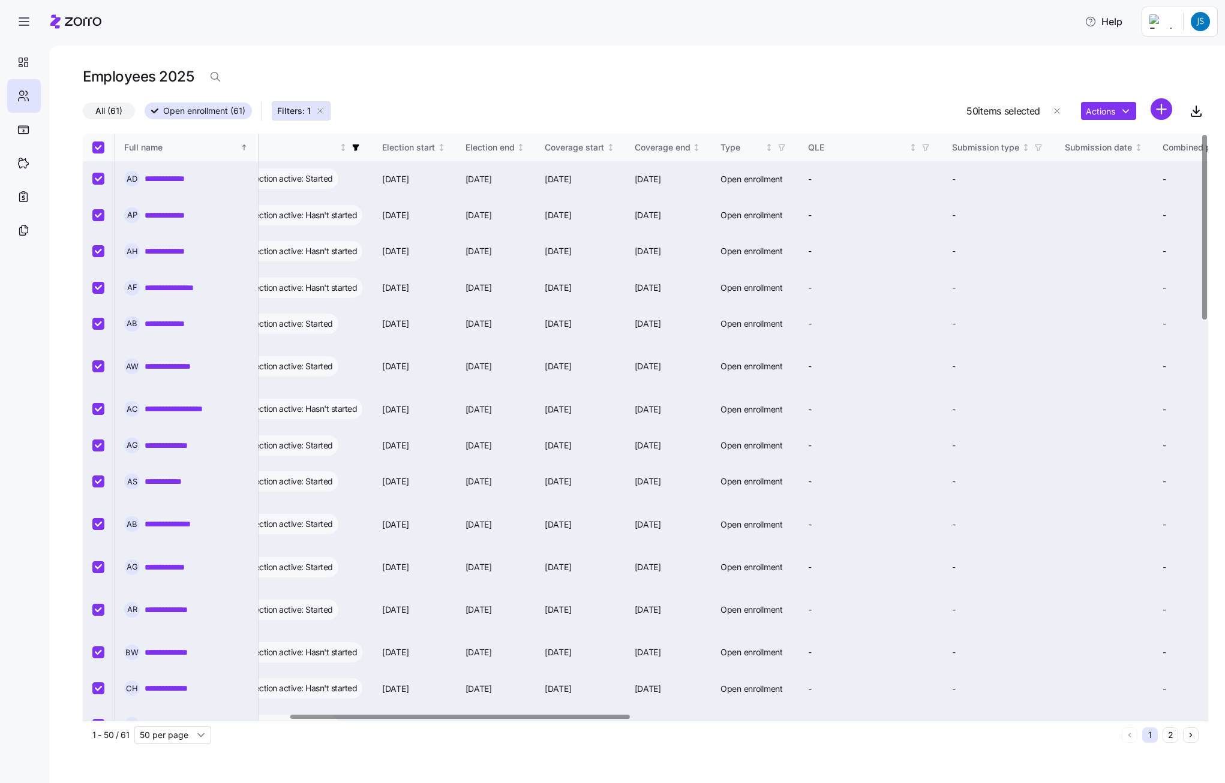
checkbox input "true"
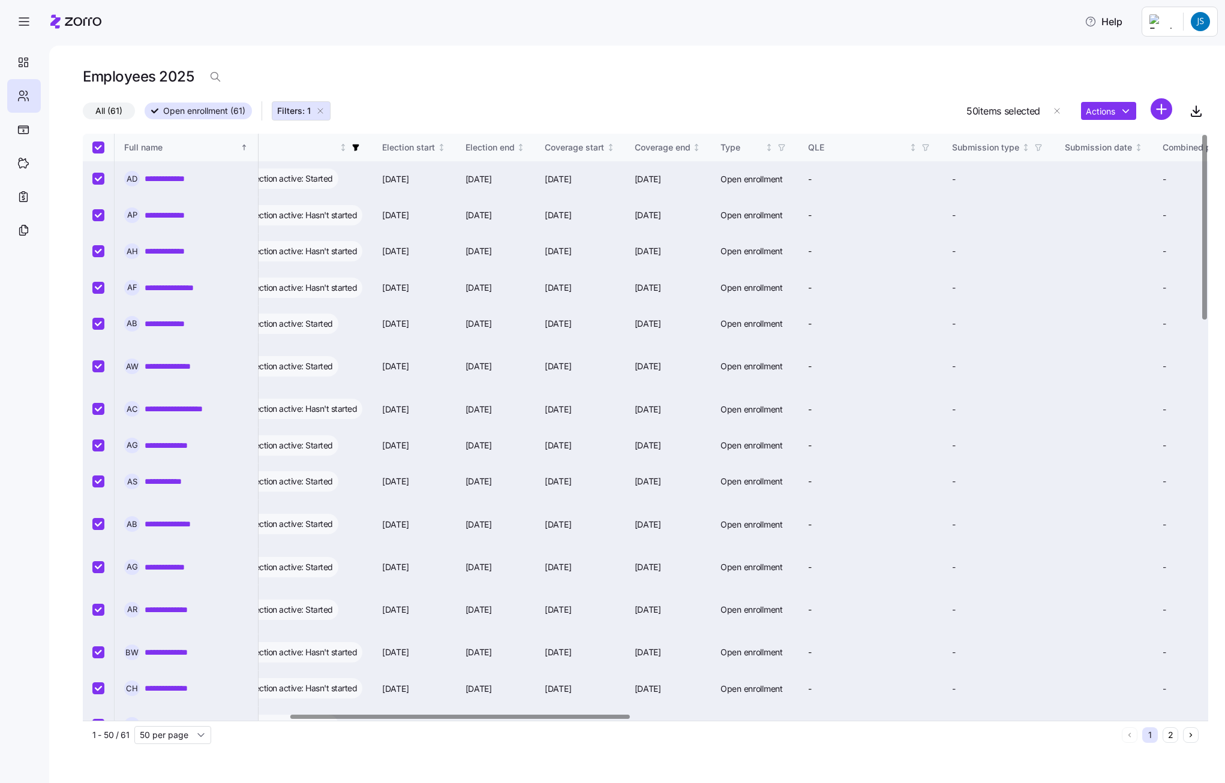
checkbox input "true"
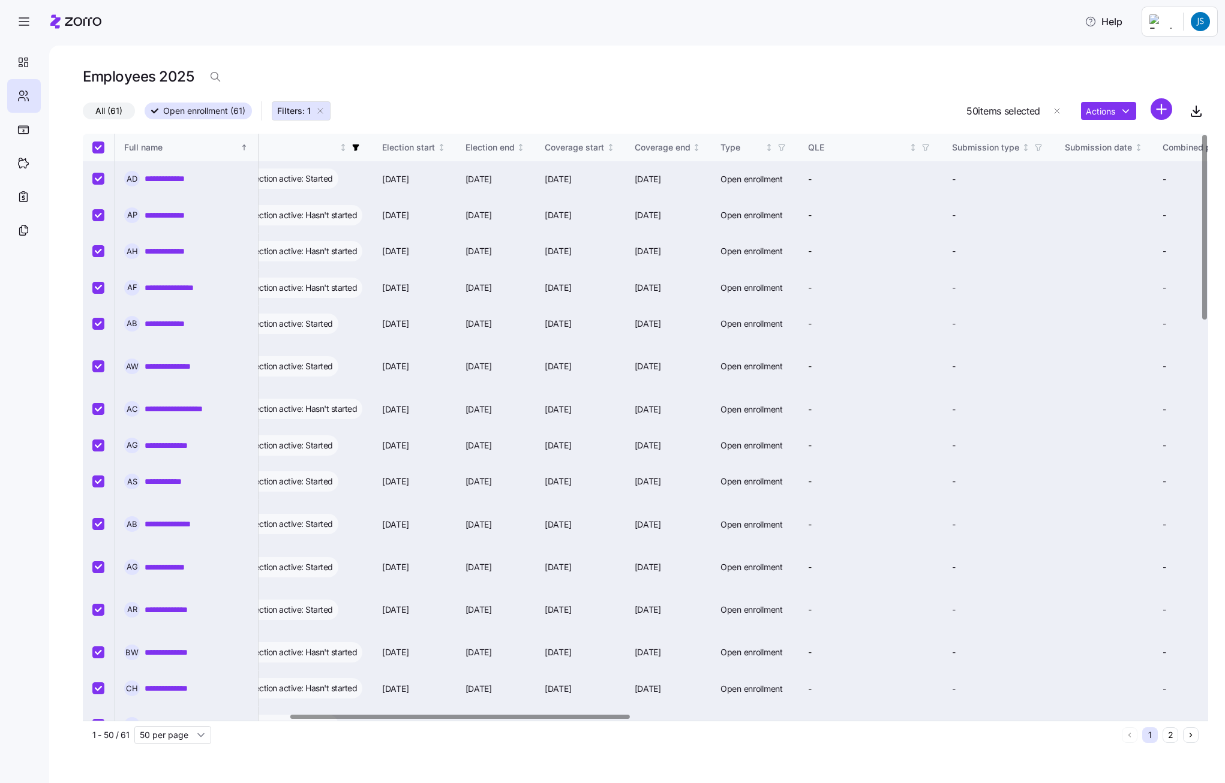
checkbox input "true"
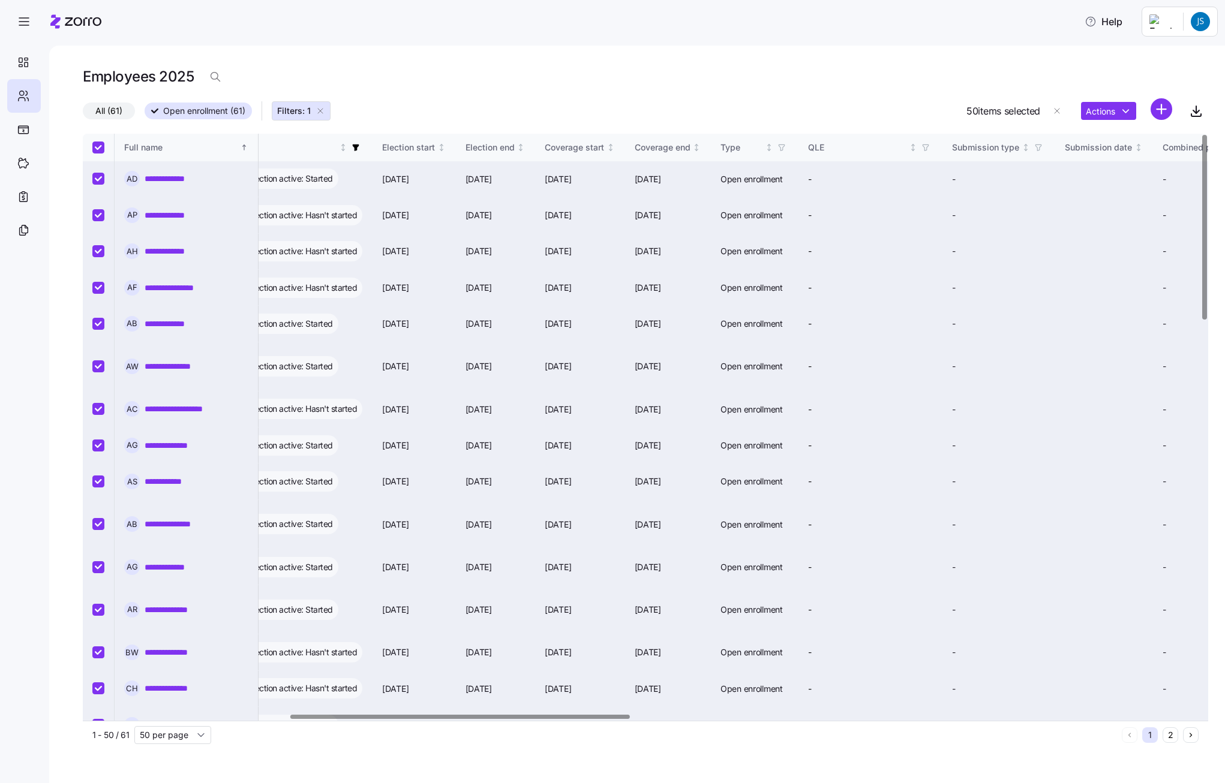
checkbox input "true"
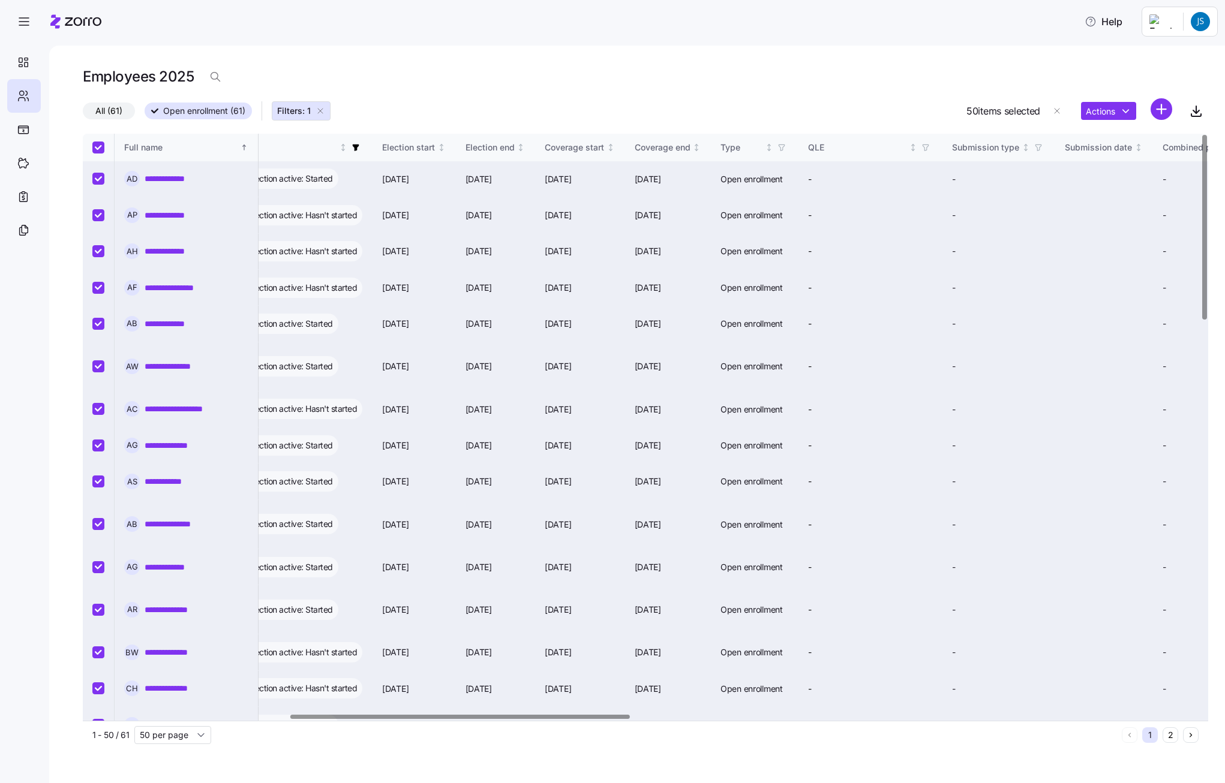
checkbox input "true"
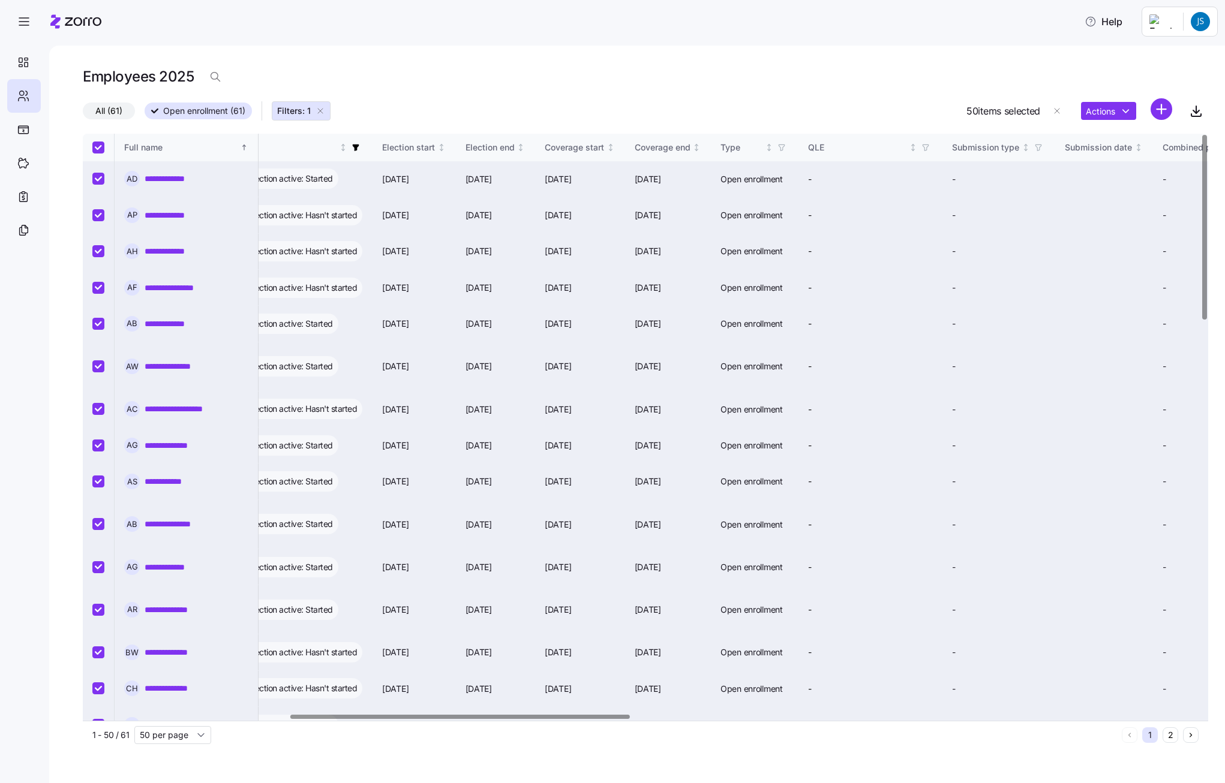
checkbox input "true"
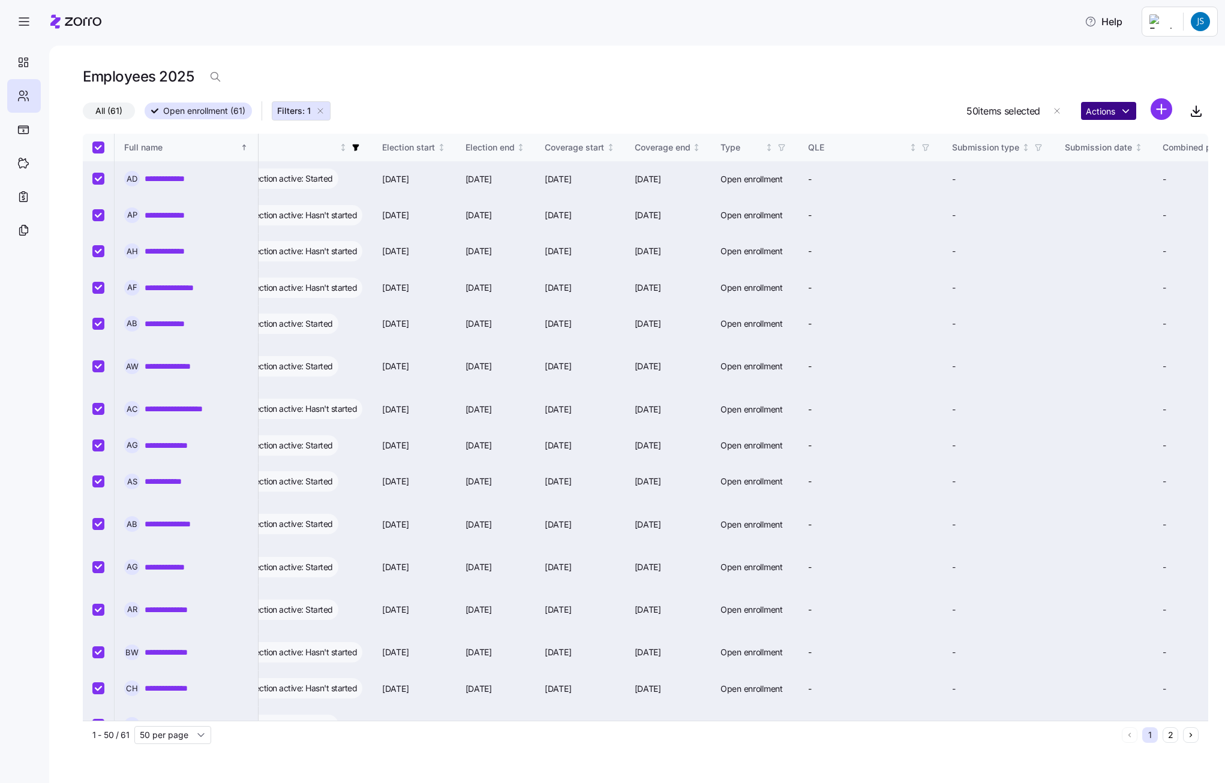
click at [792, 110] on html "**********" at bounding box center [612, 388] width 1225 height 776
click at [792, 82] on html "**********" at bounding box center [612, 388] width 1225 height 776
click at [792, 112] on icon "button" at bounding box center [1196, 111] width 6 height 3
drag, startPoint x: 321, startPoint y: 109, endPoint x: 1198, endPoint y: 116, distance: 877.5
click at [321, 109] on icon "button" at bounding box center [320, 111] width 10 height 10
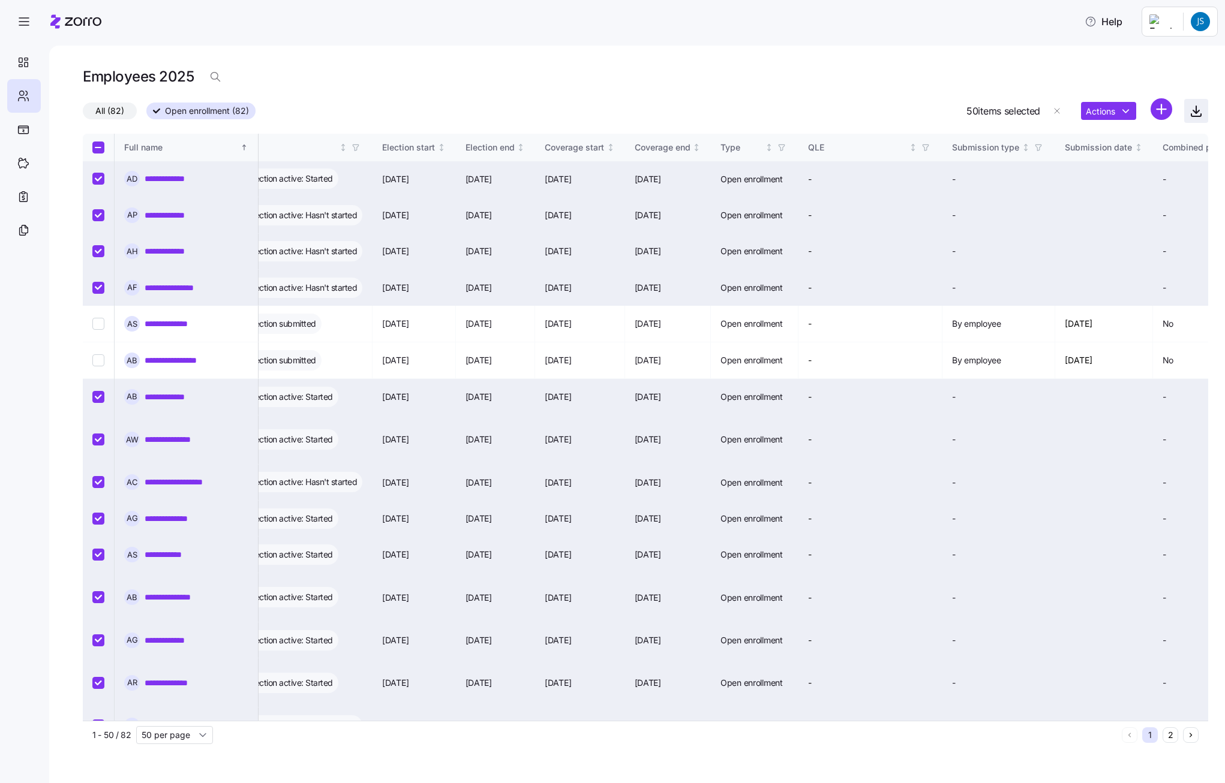
checkbox input "false"
click at [792, 114] on icon "button" at bounding box center [1196, 111] width 14 height 14
click at [792, 108] on html "**********" at bounding box center [612, 388] width 1225 height 776
